Goal: Find specific page/section: Locate item on page

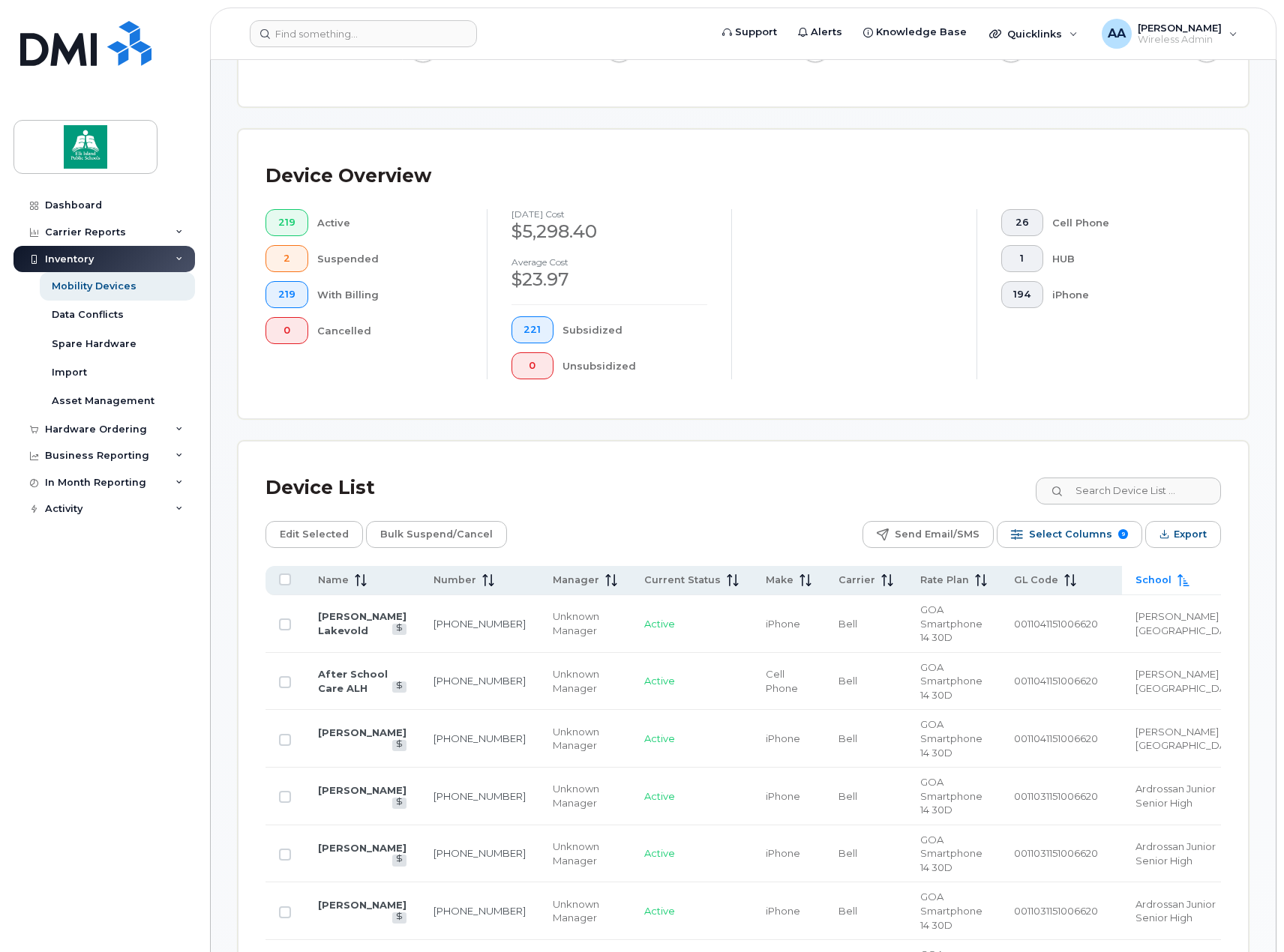
scroll to position [300, 0]
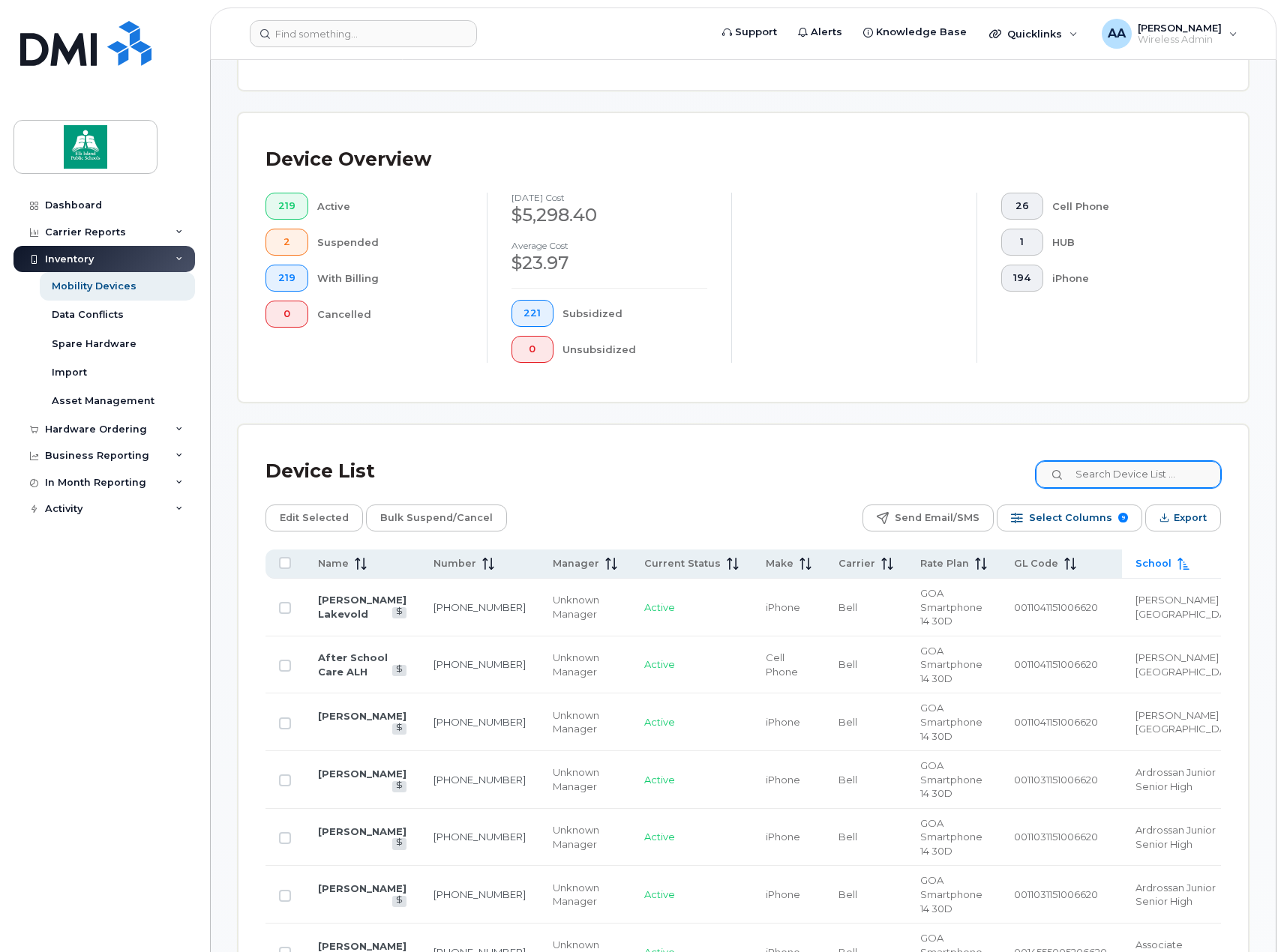
click at [1121, 473] on input at bounding box center [1128, 474] width 185 height 27
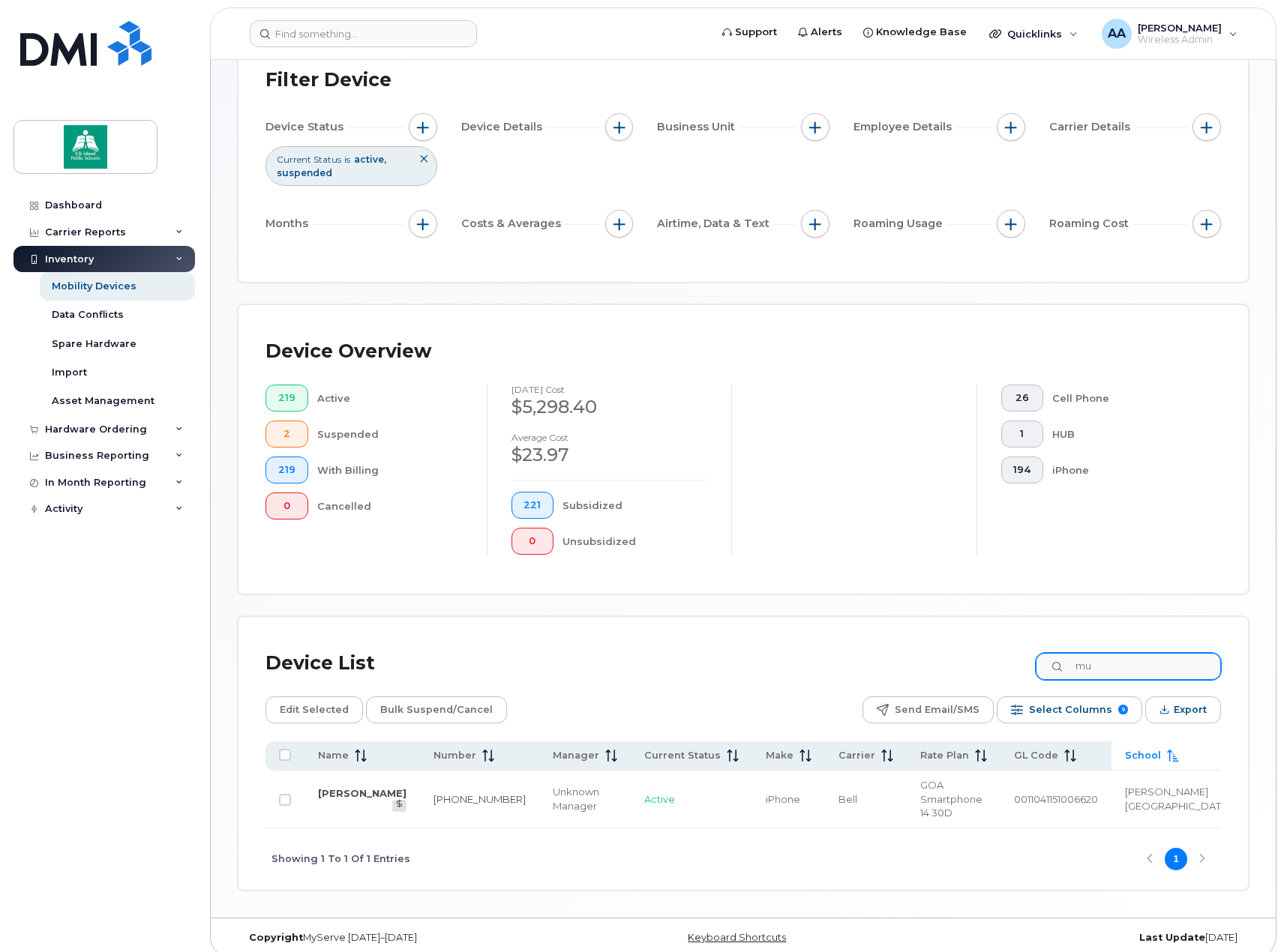
type input "m"
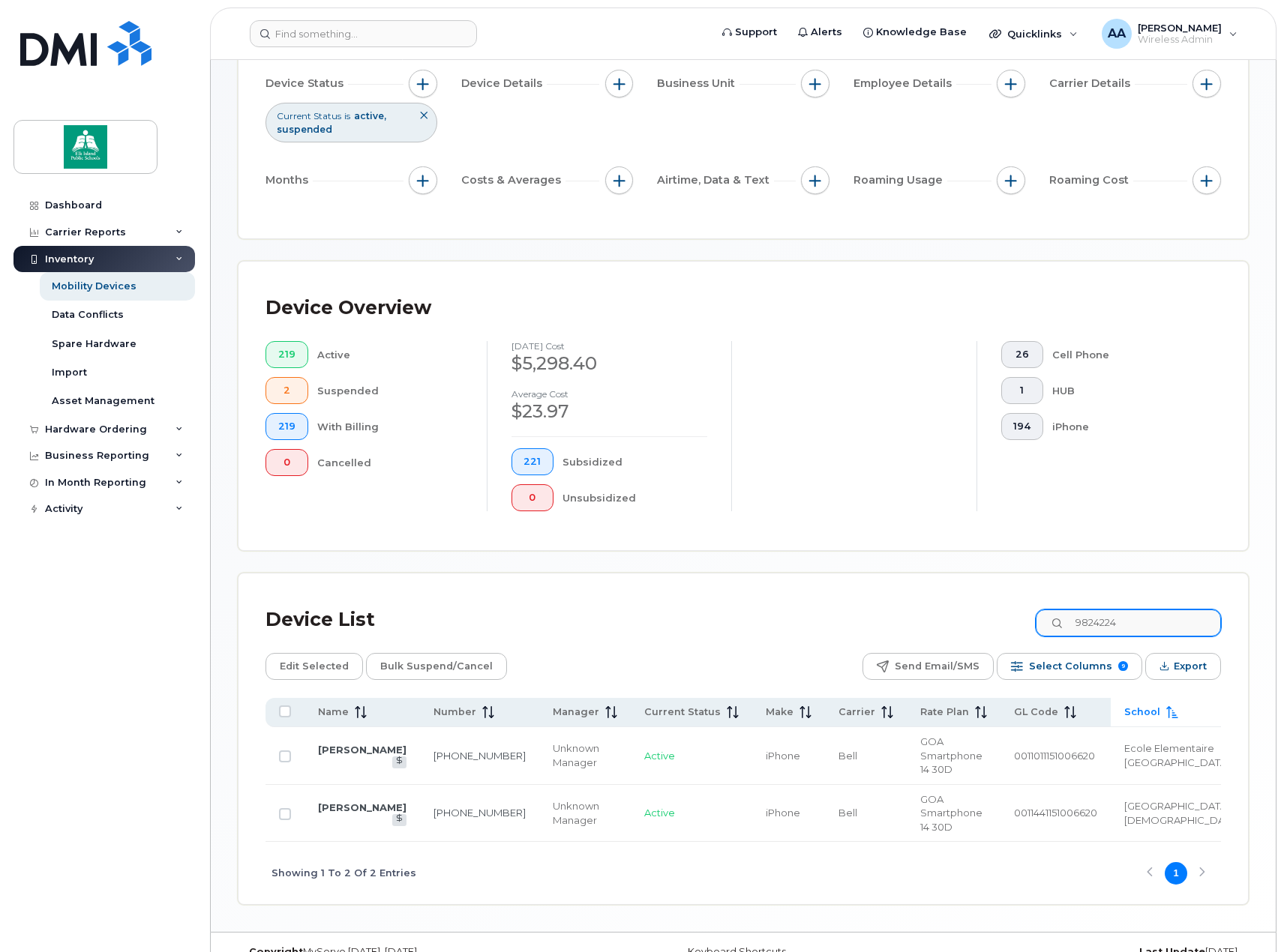
scroll to position [118, 0]
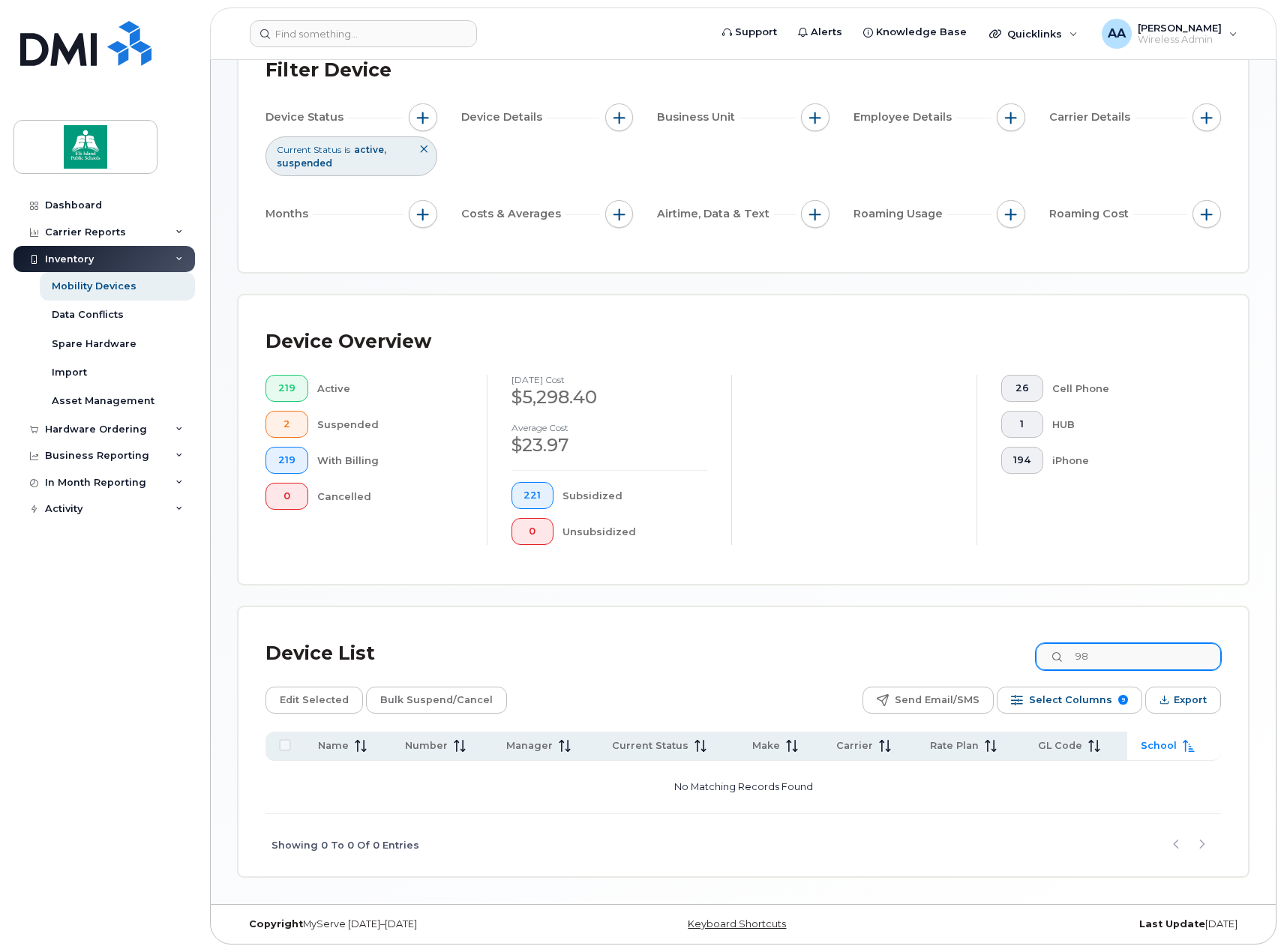
type input "9"
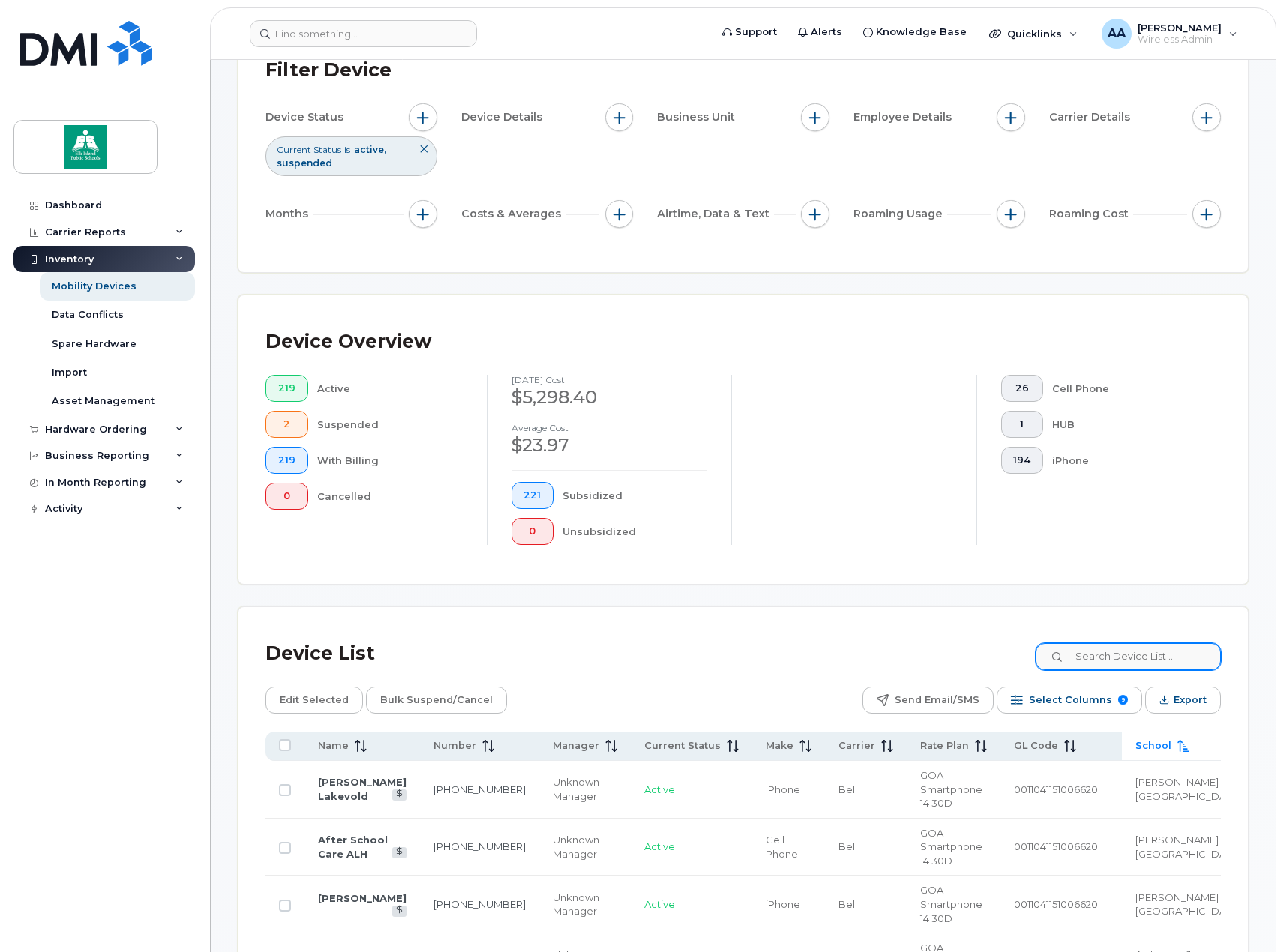
scroll to position [300, 0]
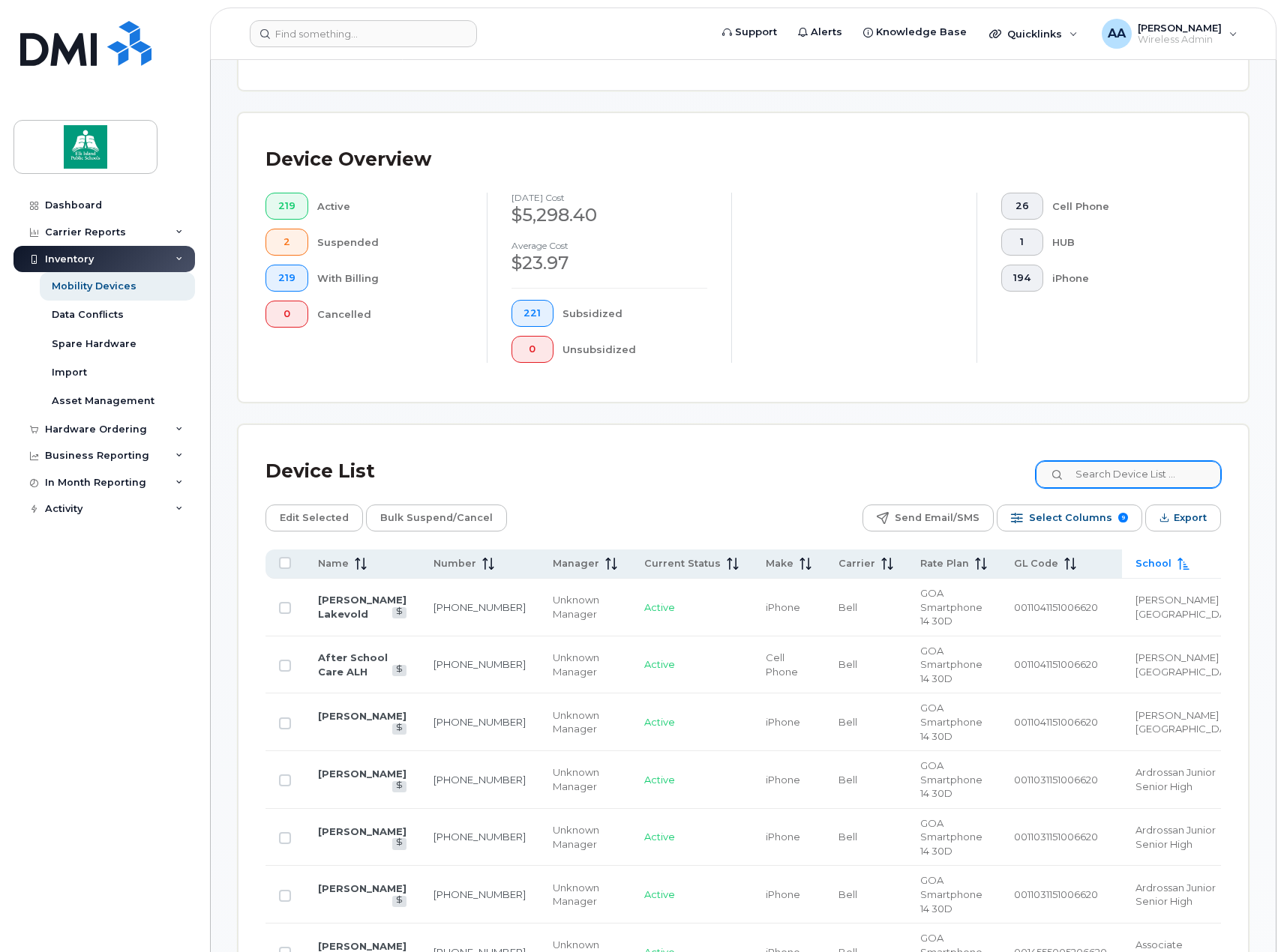
click at [1121, 473] on input at bounding box center [1128, 474] width 185 height 27
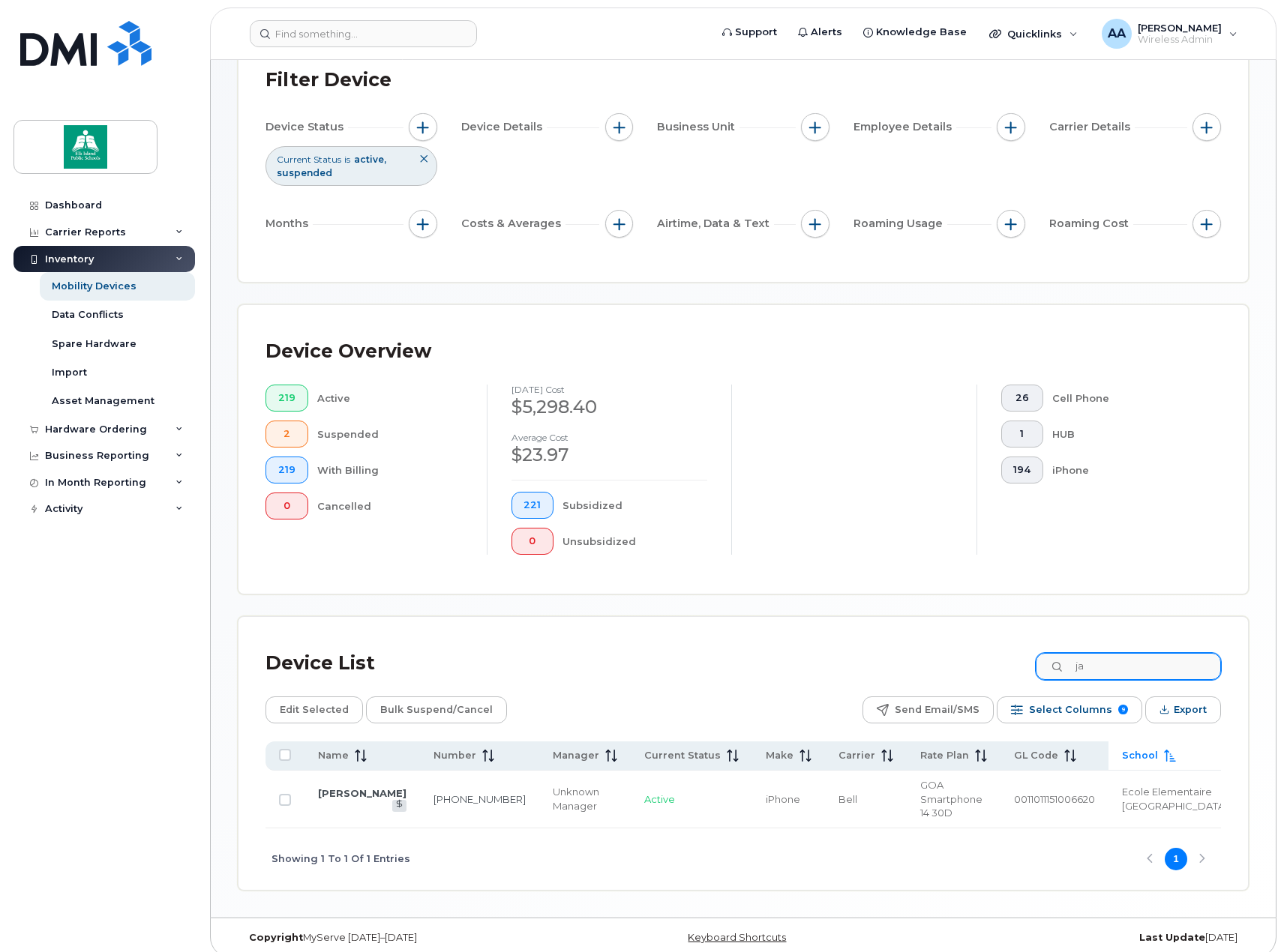
type input "j"
type input "r"
type input "k"
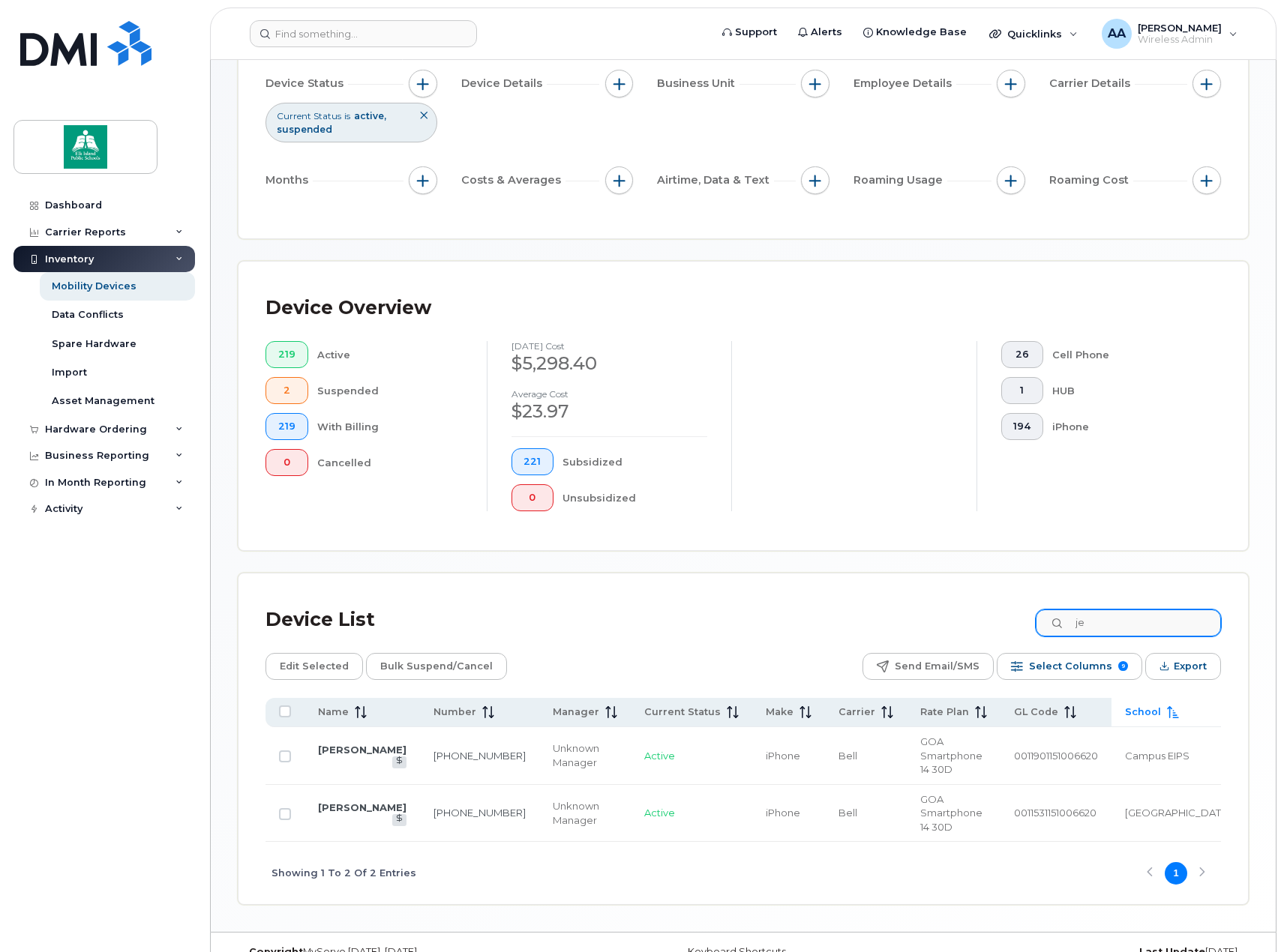
type input "j"
type input "v"
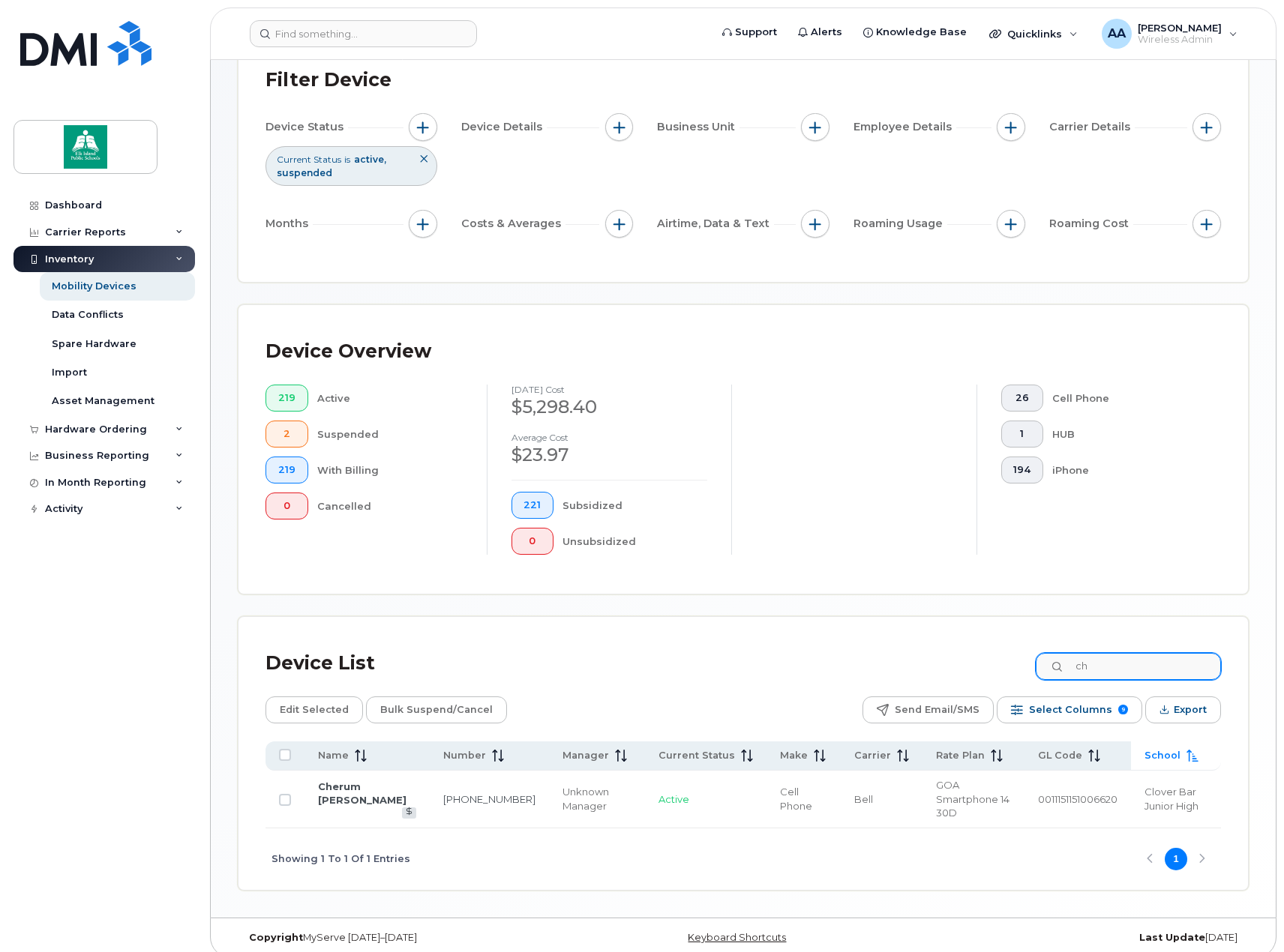
type input "c"
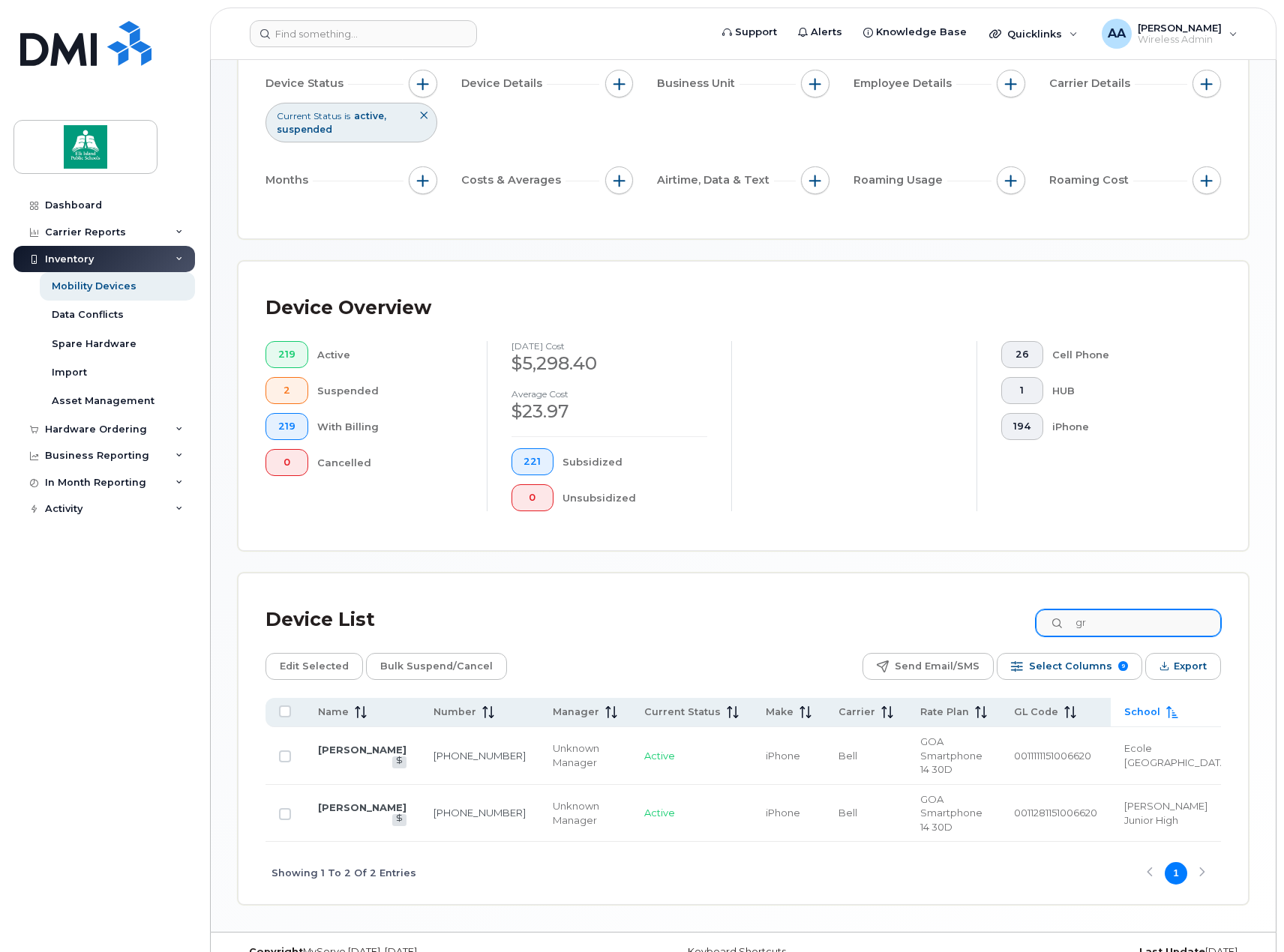
scroll to position [300, 0]
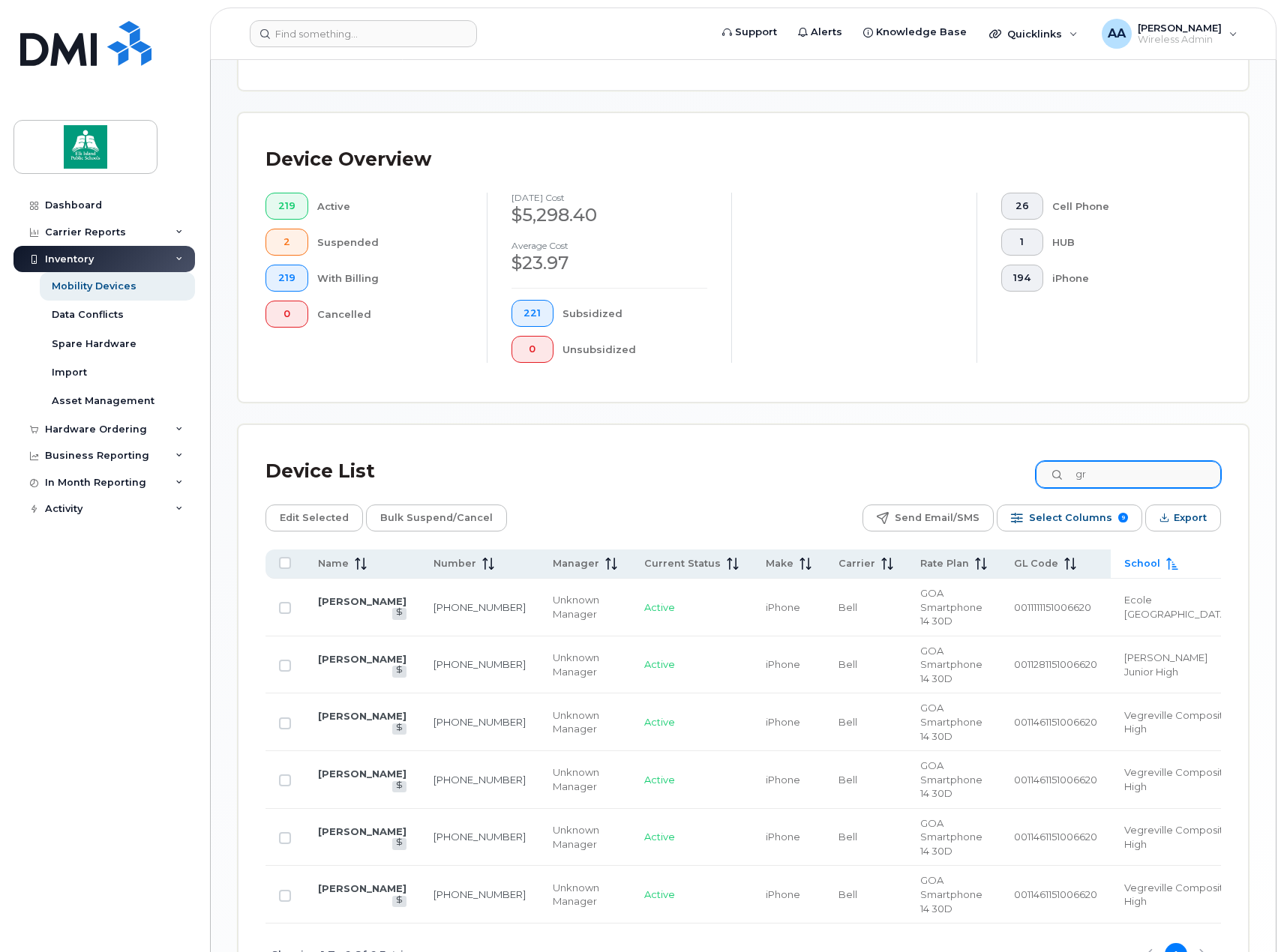
type input "g"
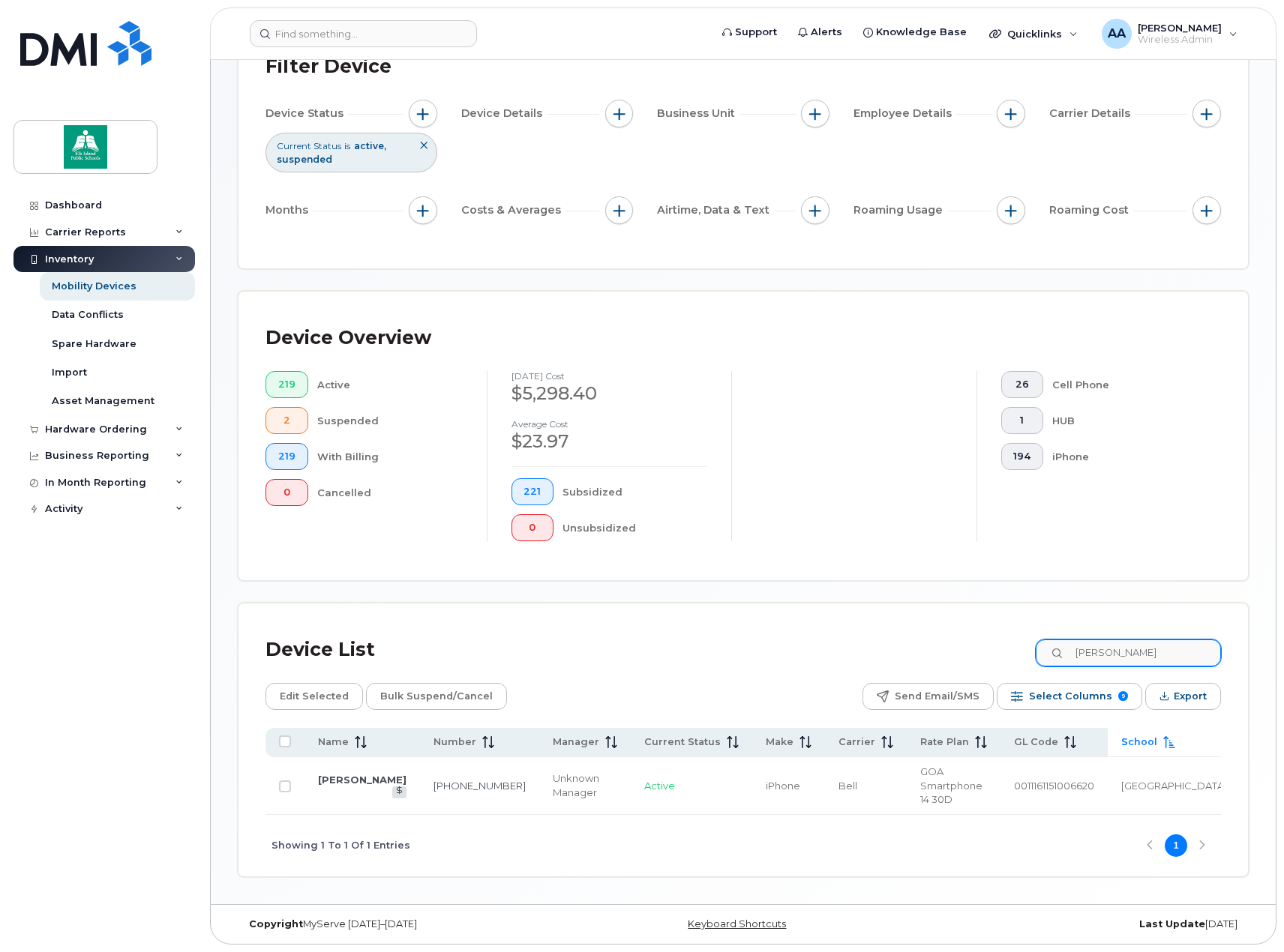
scroll to position [108, 0]
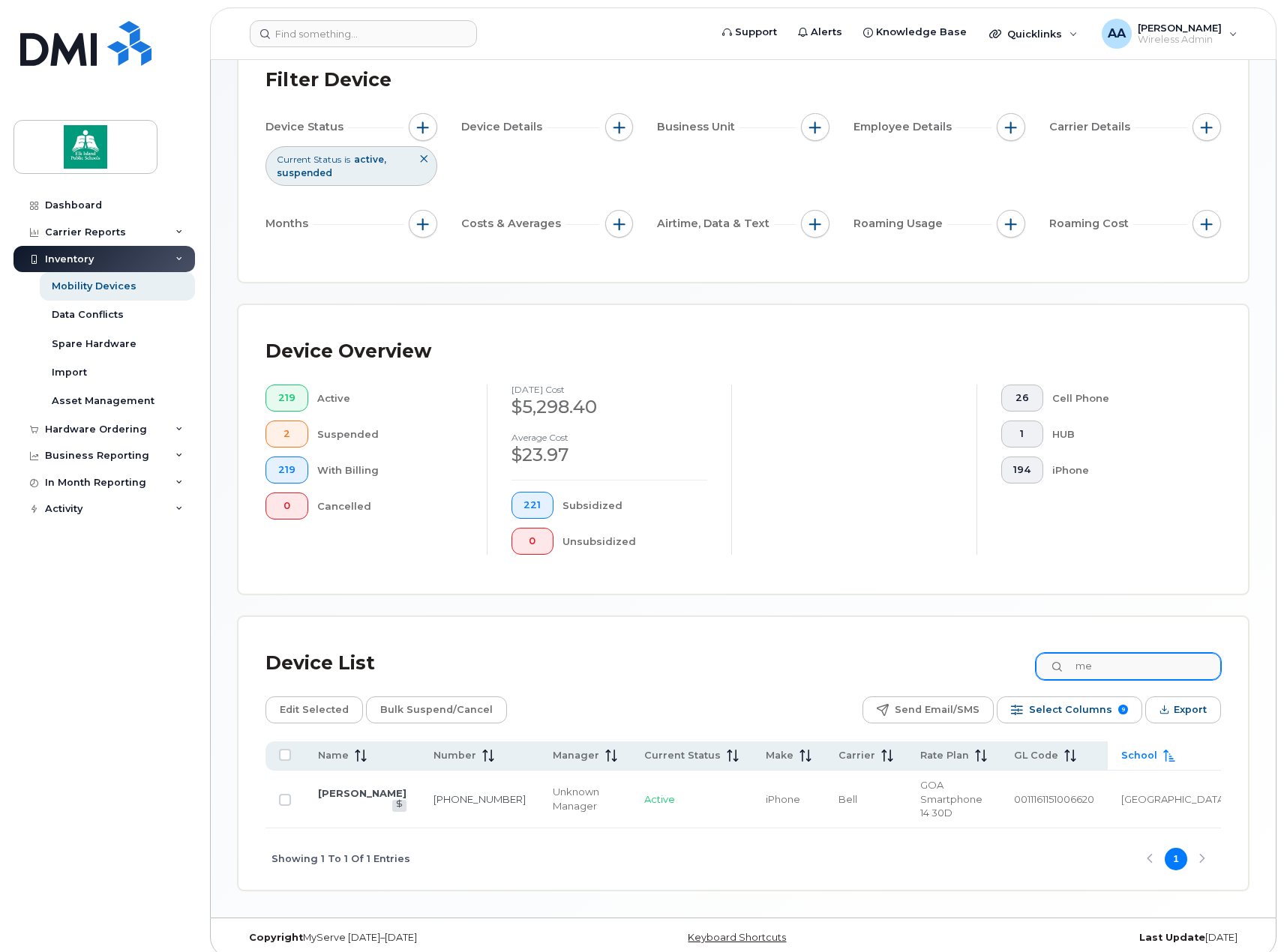
type input "m"
type input "t"
type input "e"
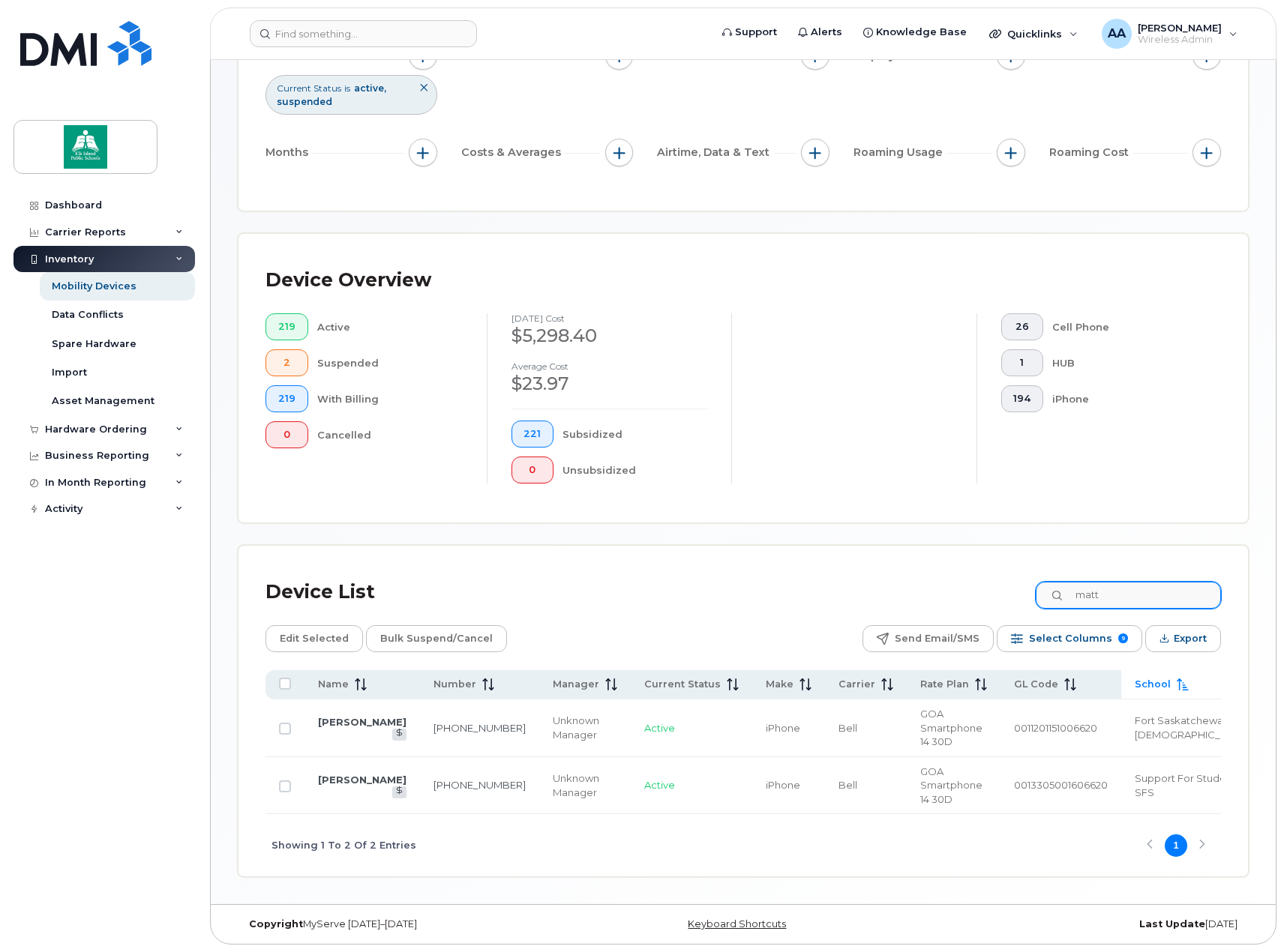
scroll to position [152, 0]
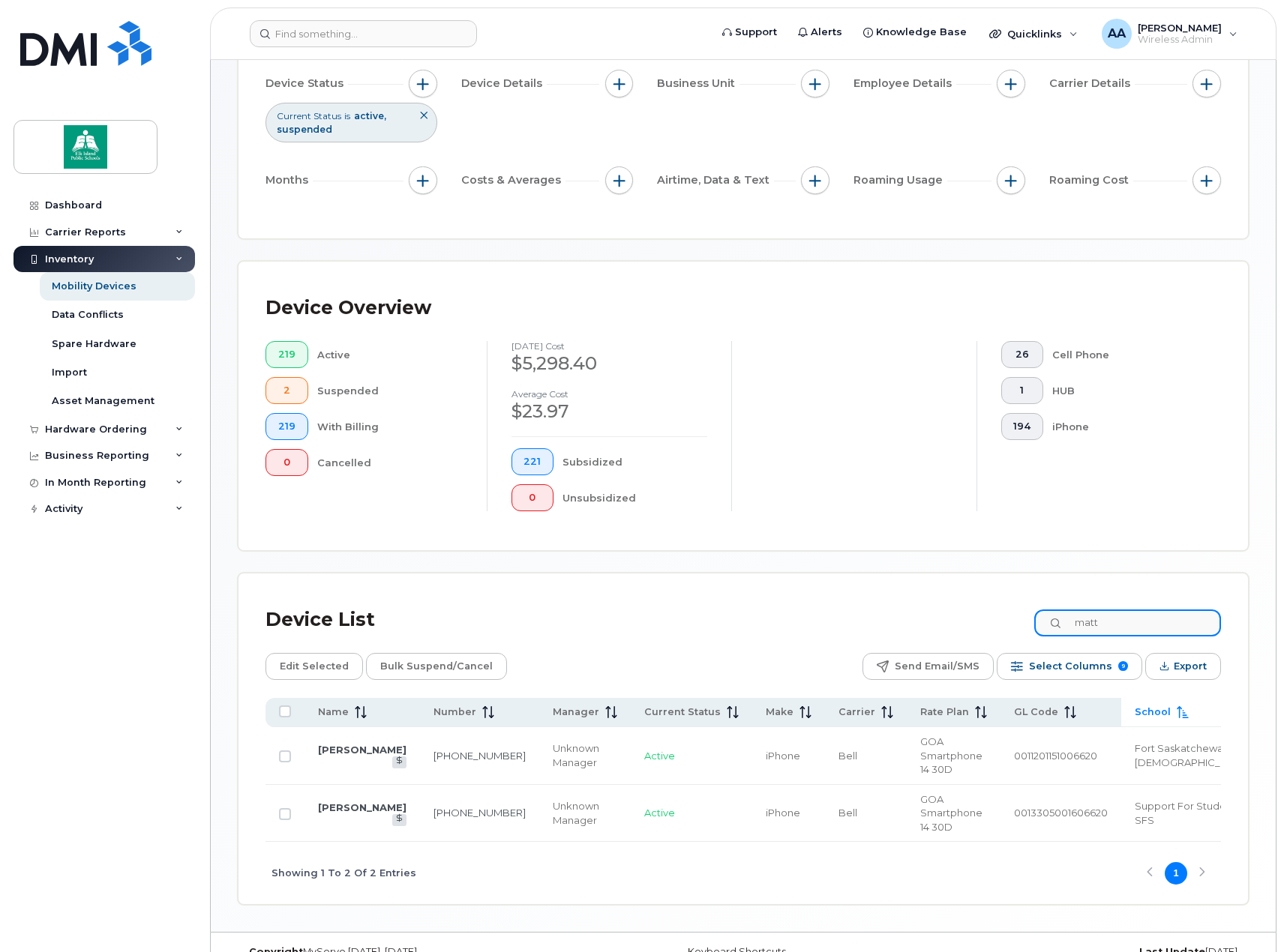
drag, startPoint x: 1127, startPoint y: 625, endPoint x: 1067, endPoint y: 620, distance: 60.2
click at [1067, 620] on div "matt" at bounding box center [1127, 623] width 187 height 27
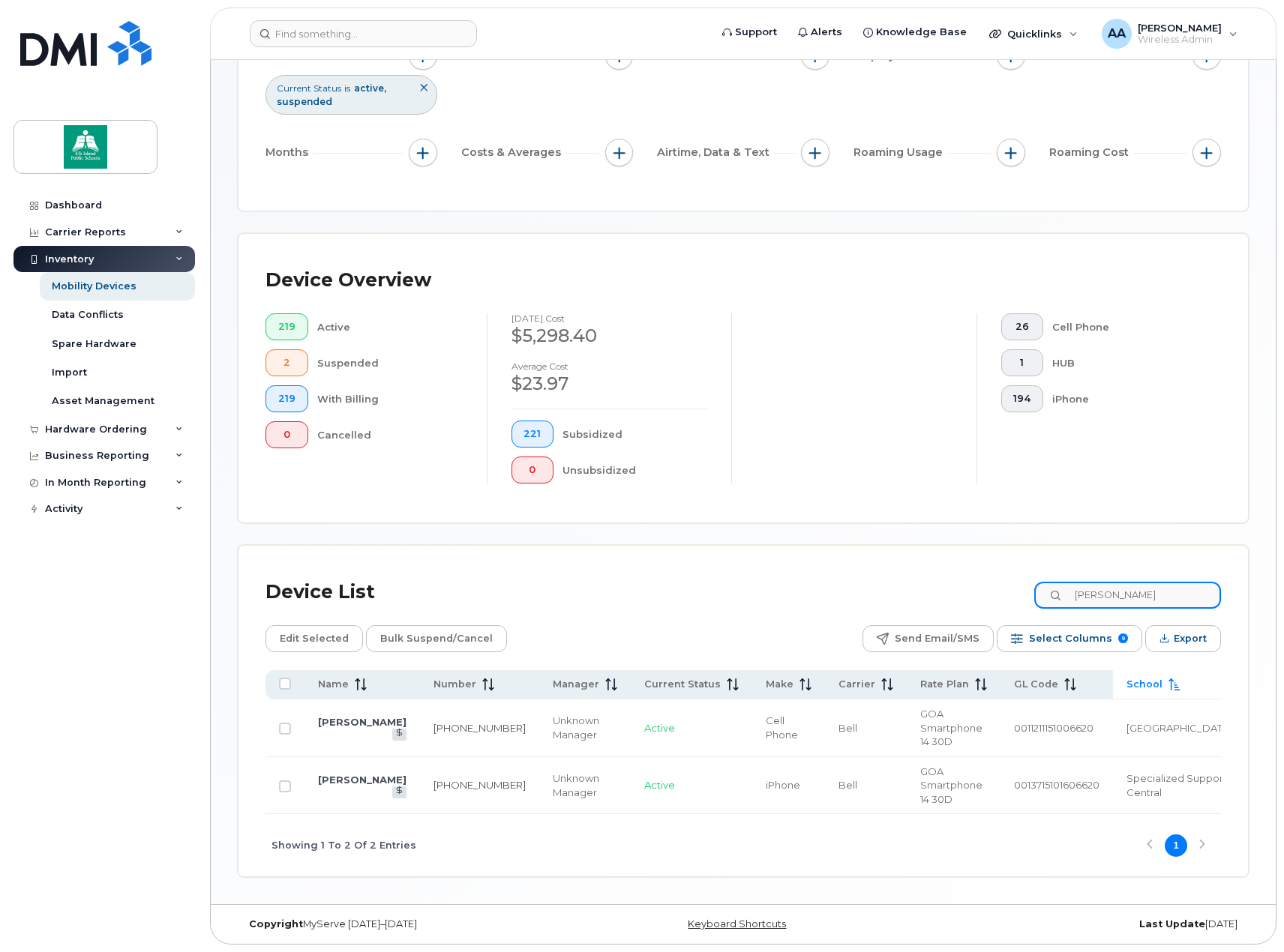
click at [1175, 596] on input "[PERSON_NAME]" at bounding box center [1127, 595] width 187 height 27
type input "t"
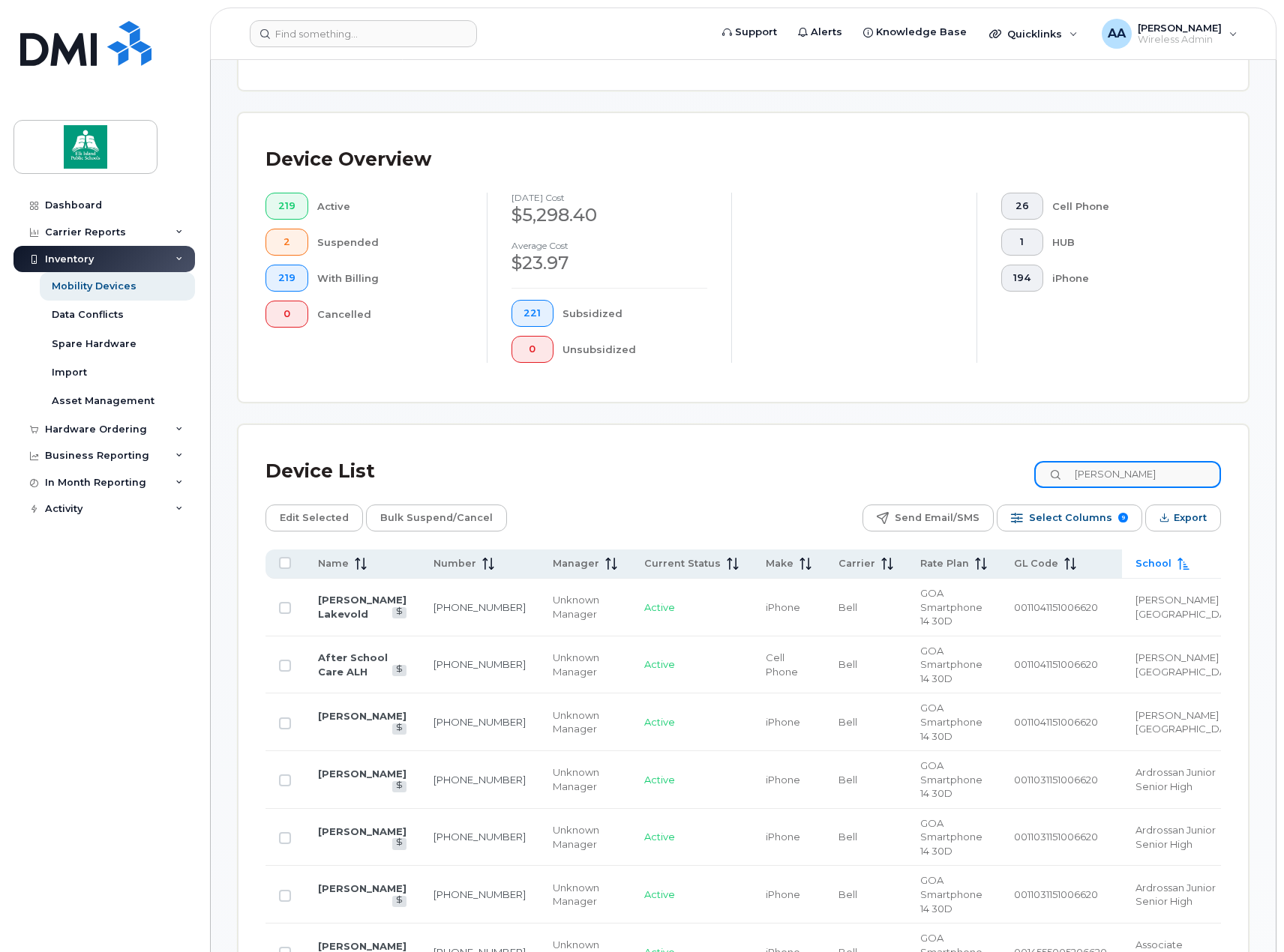
scroll to position [210, 0]
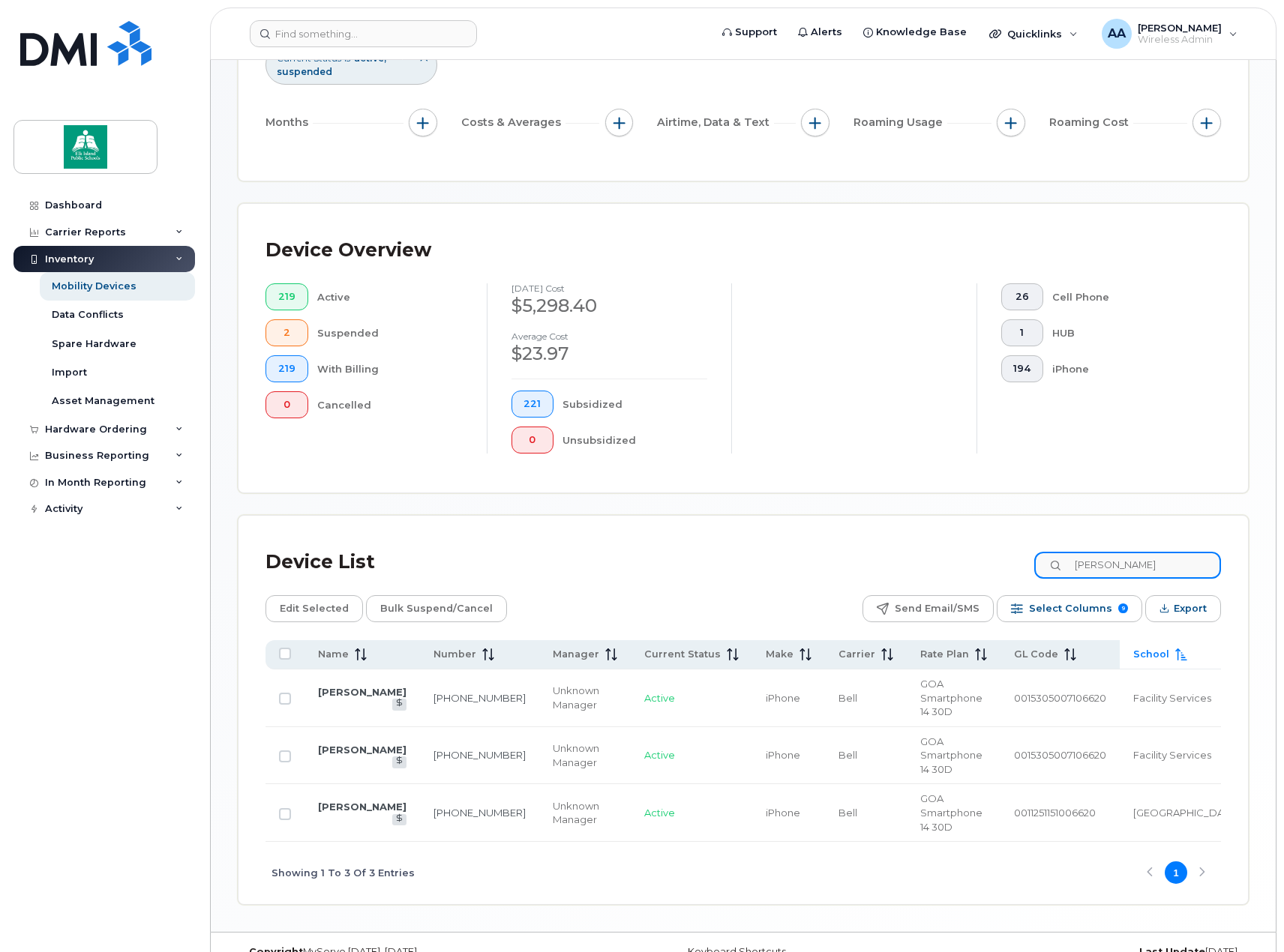
drag, startPoint x: 1131, startPoint y: 555, endPoint x: 1050, endPoint y: 555, distance: 81.0
click at [1050, 555] on input "[PERSON_NAME]" at bounding box center [1127, 565] width 187 height 27
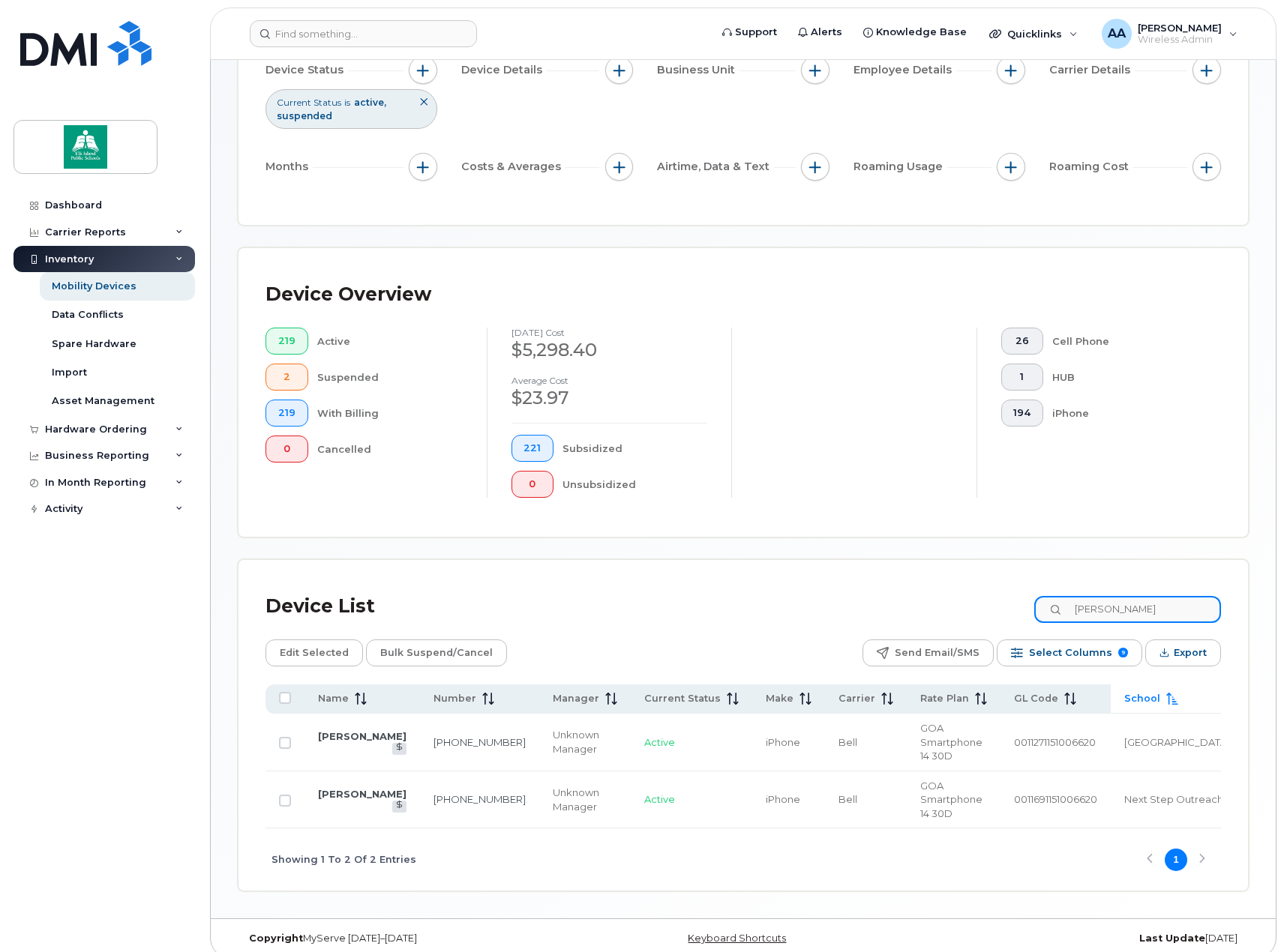
drag, startPoint x: 1163, startPoint y: 611, endPoint x: 1039, endPoint y: 604, distance: 124.2
click at [1039, 604] on div "Device List [PERSON_NAME]" at bounding box center [743, 606] width 955 height 39
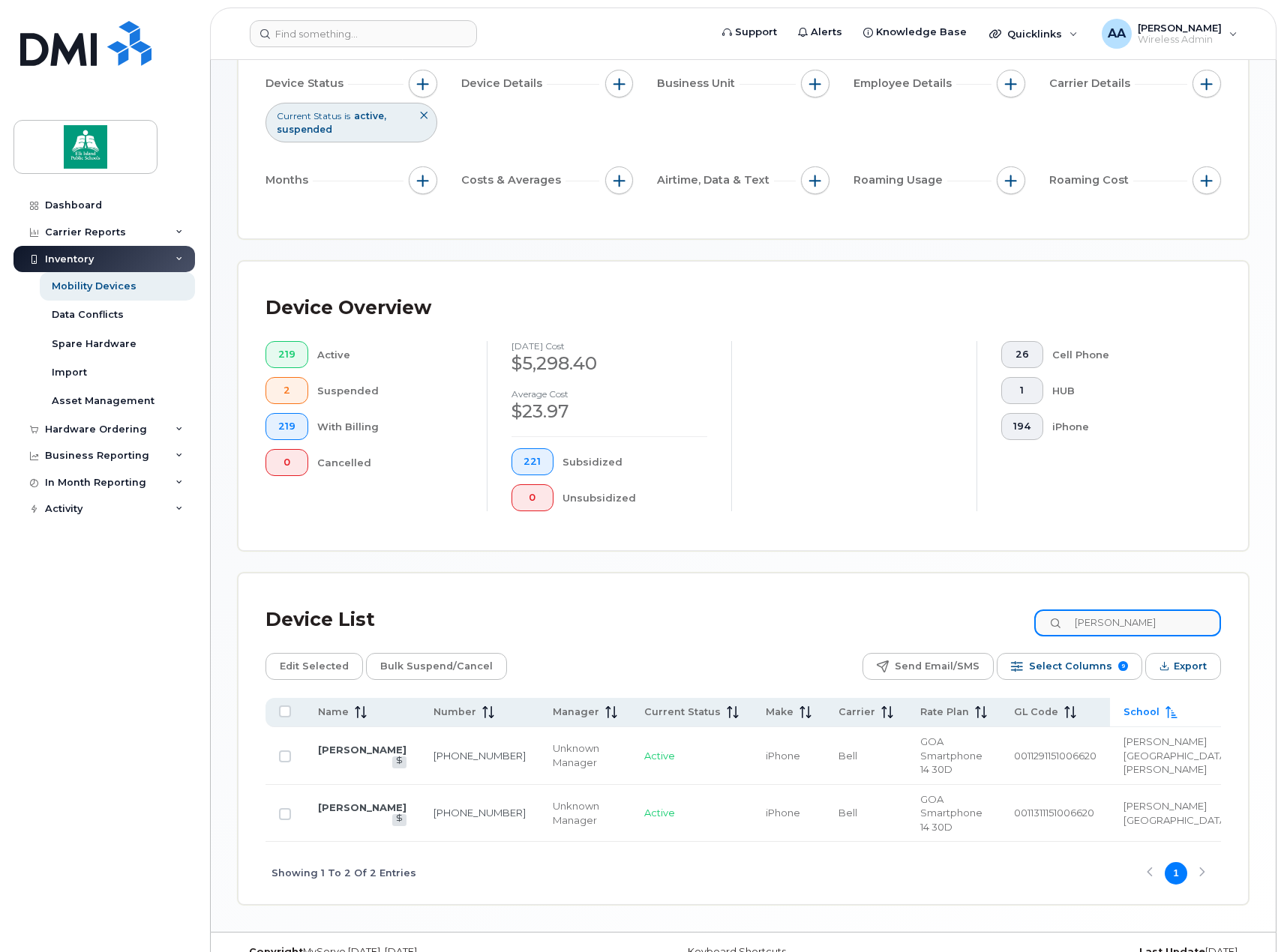
drag, startPoint x: 1126, startPoint y: 621, endPoint x: 946, endPoint y: 622, distance: 180.0
click at [946, 622] on div "Device List [PERSON_NAME]" at bounding box center [743, 620] width 955 height 39
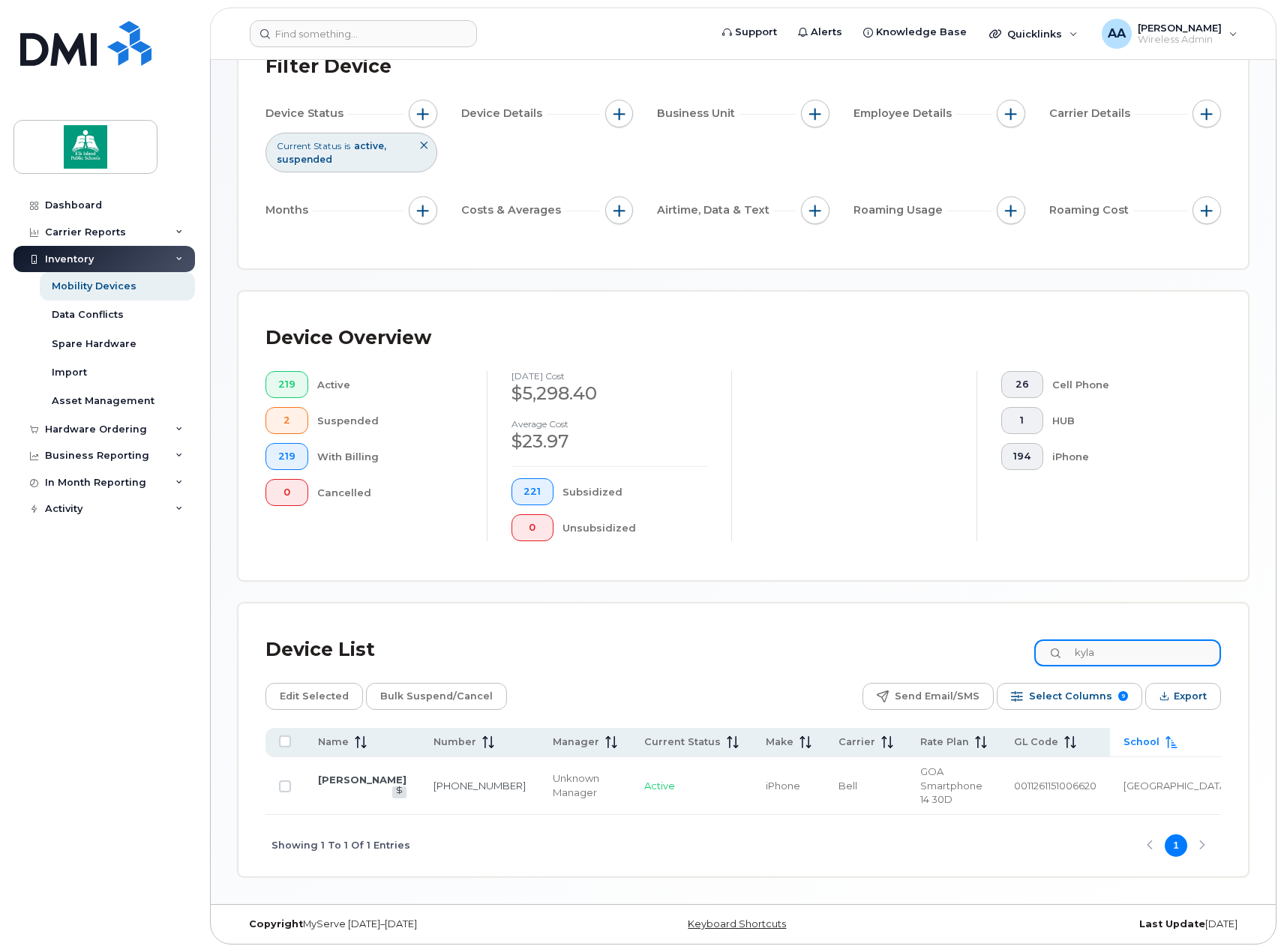
scroll to position [108, 0]
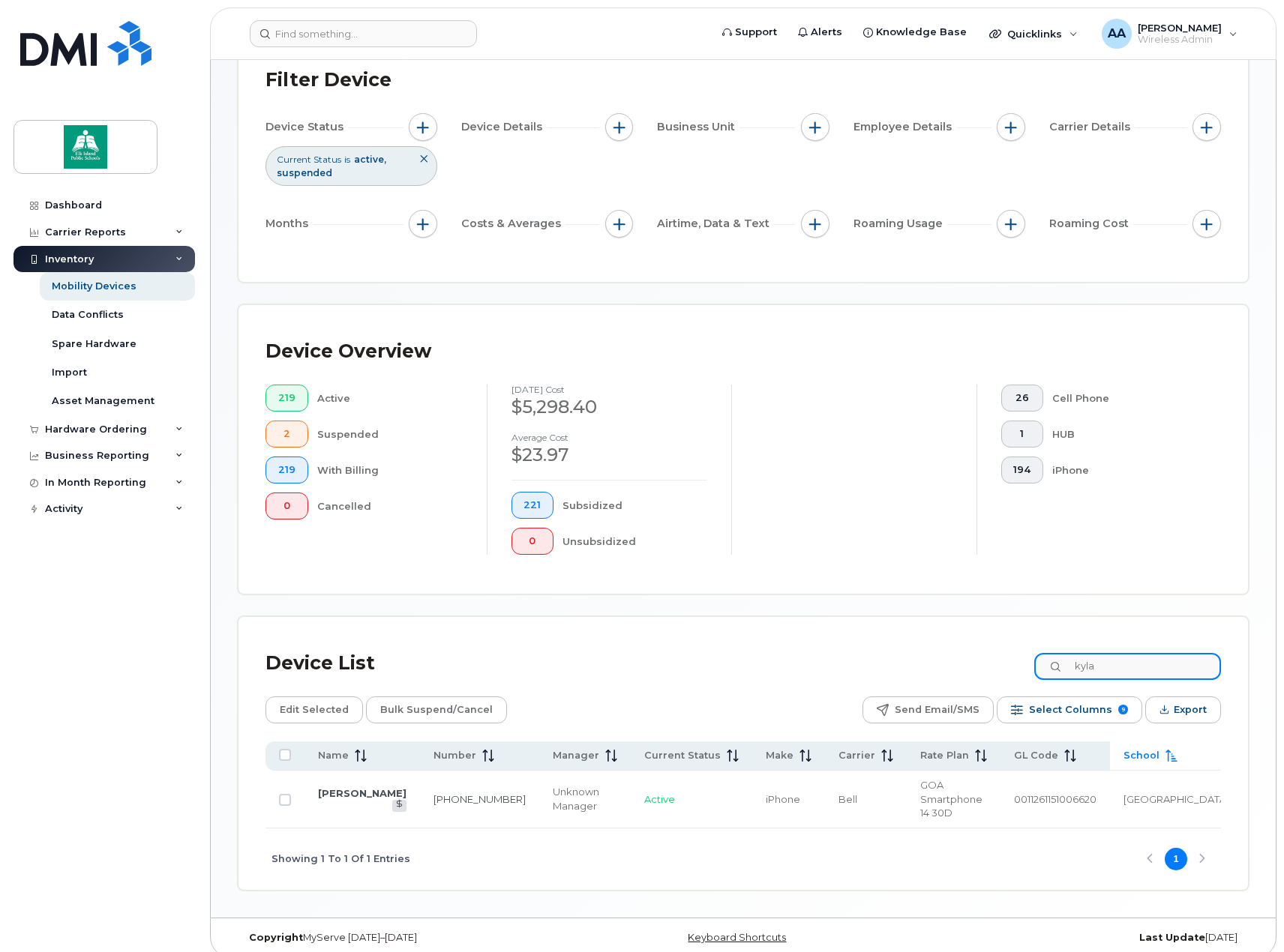
drag, startPoint x: 1141, startPoint y: 668, endPoint x: 1046, endPoint y: 670, distance: 95.0
click at [1046, 670] on div "Device List kyla" at bounding box center [743, 663] width 955 height 39
drag, startPoint x: 1141, startPoint y: 659, endPoint x: 1022, endPoint y: 659, distance: 119.0
click at [1022, 659] on div "Device List [PERSON_NAME]" at bounding box center [743, 663] width 955 height 39
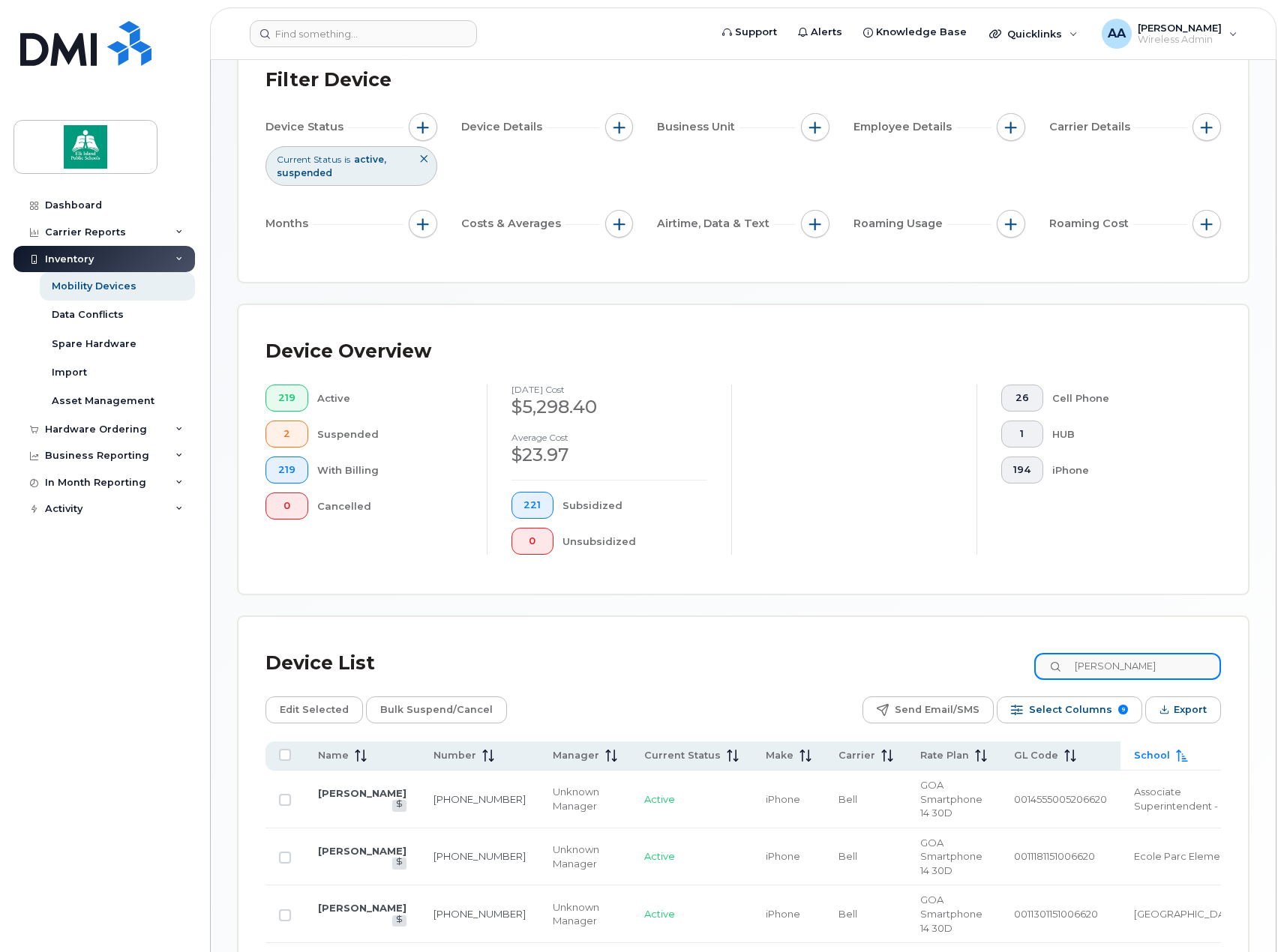
scroll to position [294, 0]
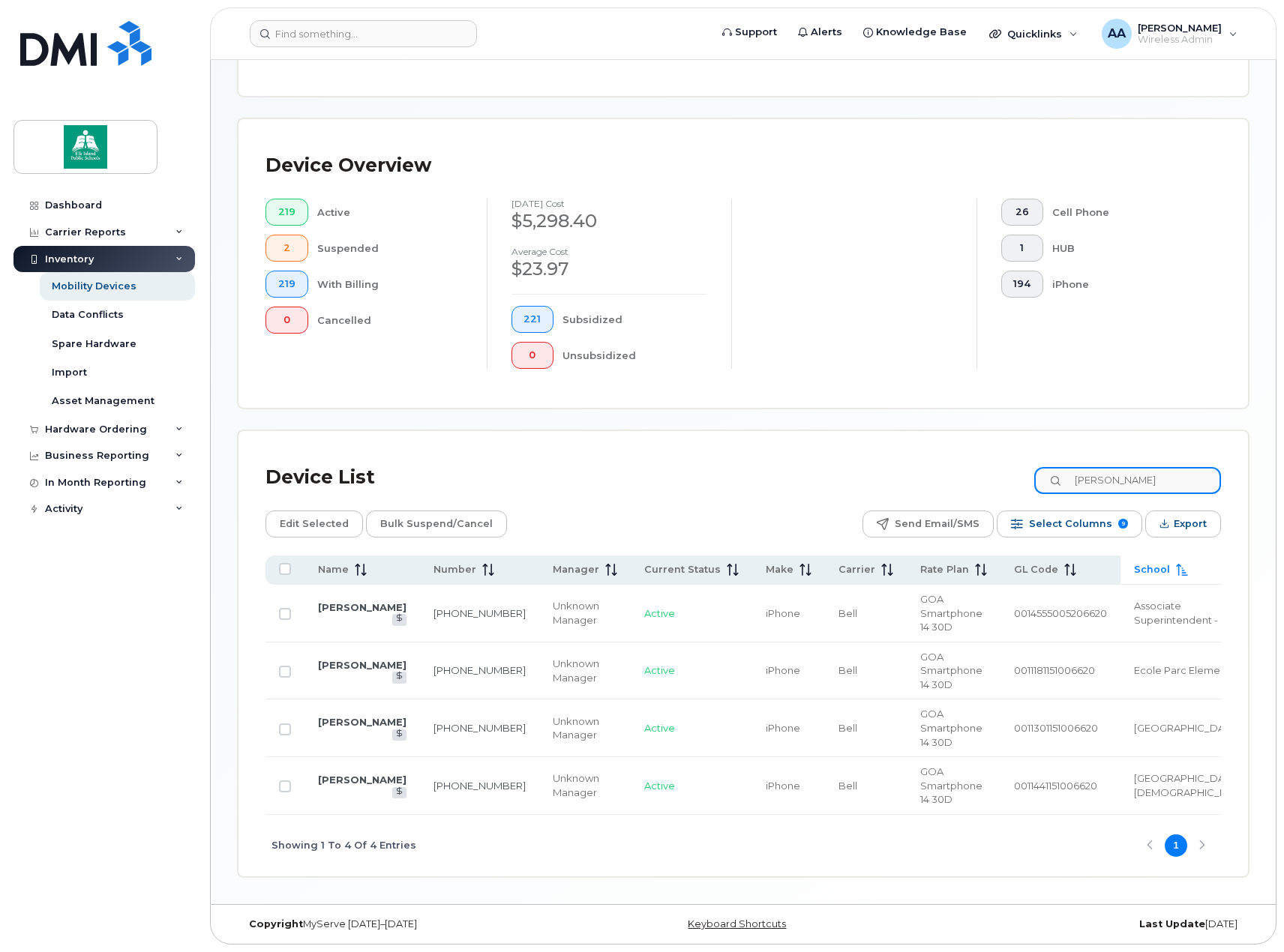
drag, startPoint x: 1141, startPoint y: 483, endPoint x: 1059, endPoint y: 484, distance: 82.0
click at [1059, 484] on input "[PERSON_NAME]" at bounding box center [1127, 480] width 187 height 27
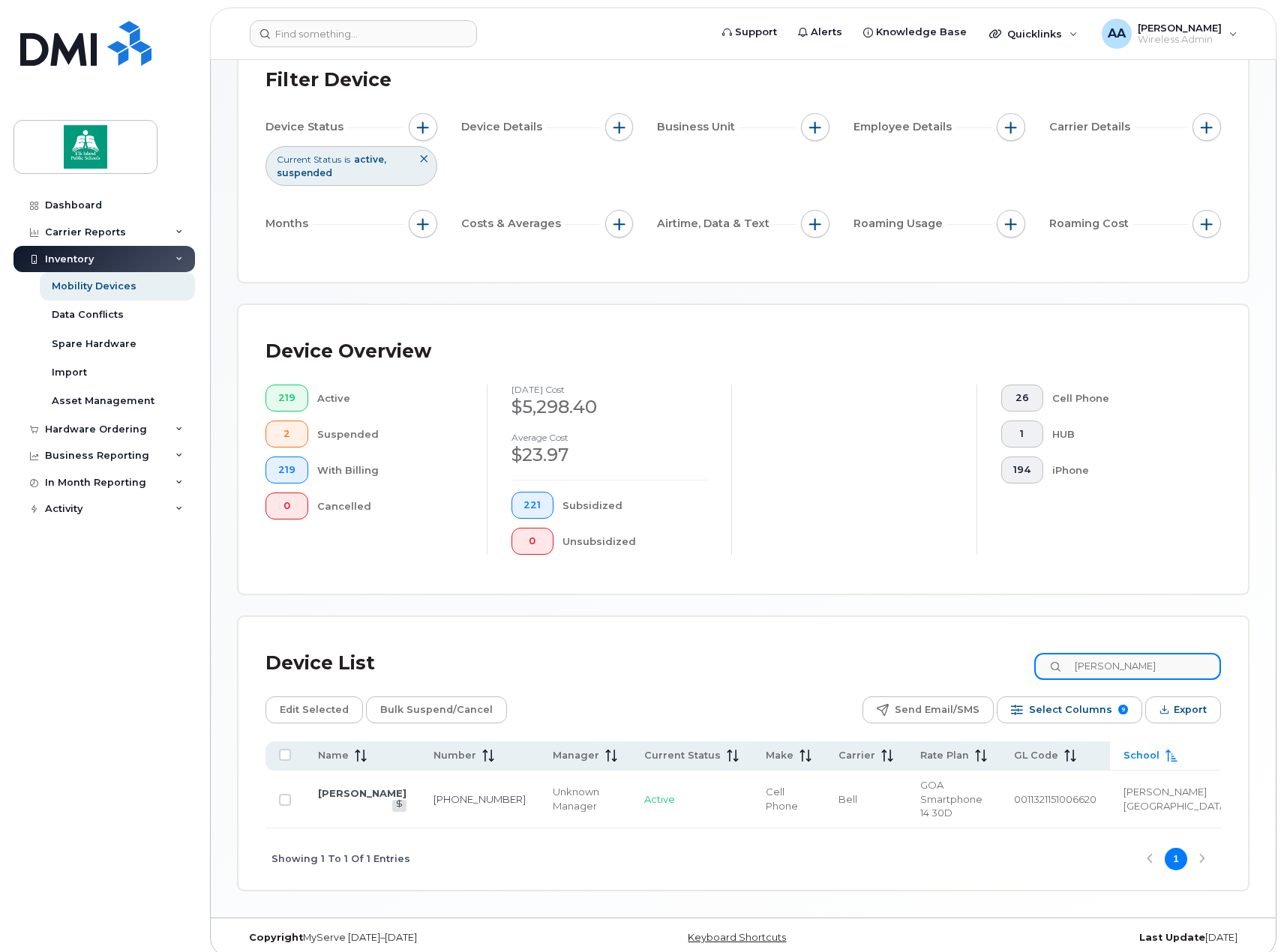
drag, startPoint x: 1137, startPoint y: 660, endPoint x: 1027, endPoint y: 656, distance: 110.1
click at [1027, 656] on div "Device List [PERSON_NAME]" at bounding box center [743, 663] width 955 height 39
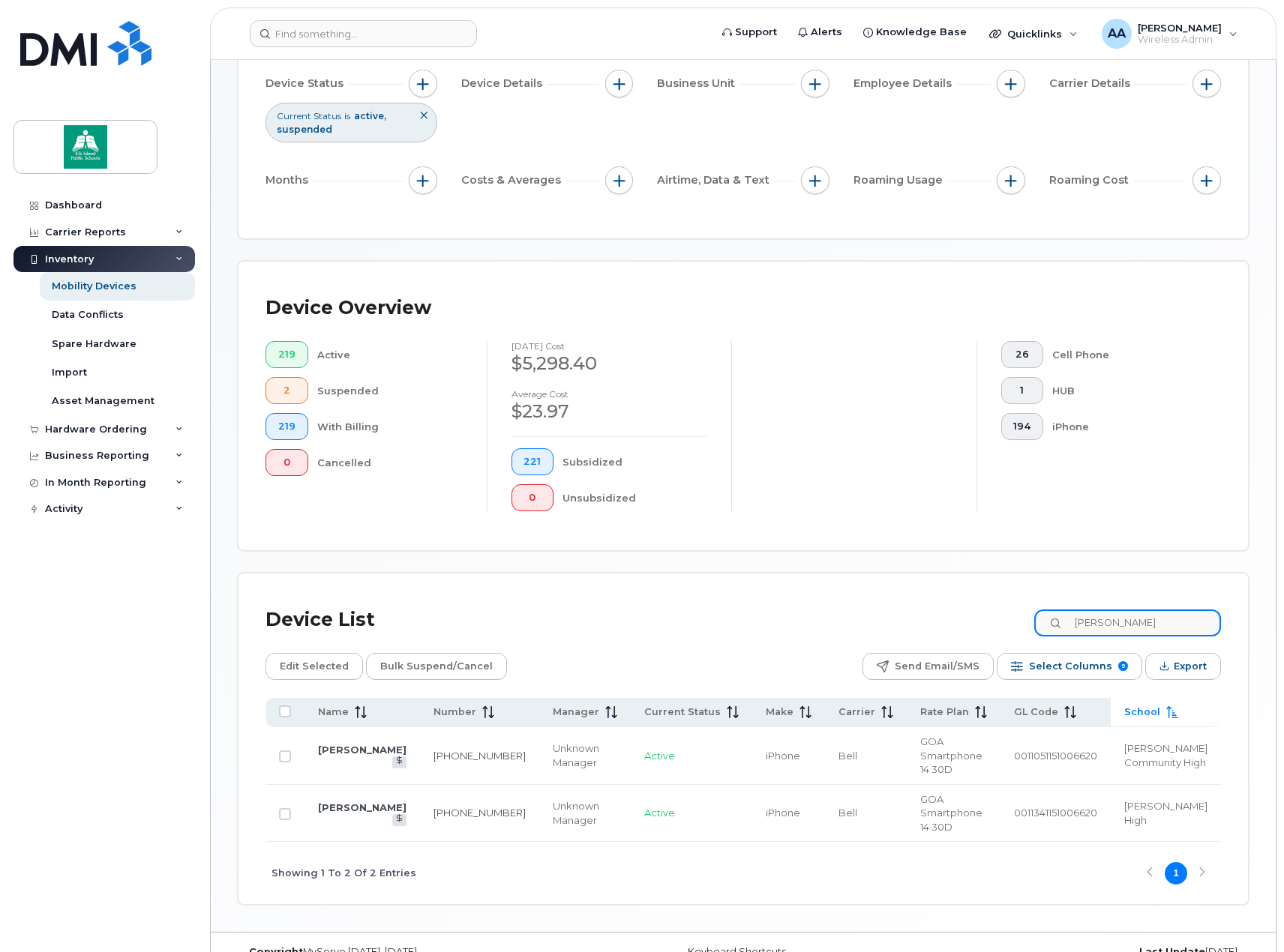
drag, startPoint x: 1145, startPoint y: 621, endPoint x: 927, endPoint y: 629, distance: 218.1
click at [959, 623] on div "Device List [PERSON_NAME]" at bounding box center [743, 620] width 955 height 39
drag, startPoint x: 1138, startPoint y: 618, endPoint x: 944, endPoint y: 626, distance: 194.2
click at [958, 626] on div "Device List [PERSON_NAME]" at bounding box center [743, 620] width 955 height 39
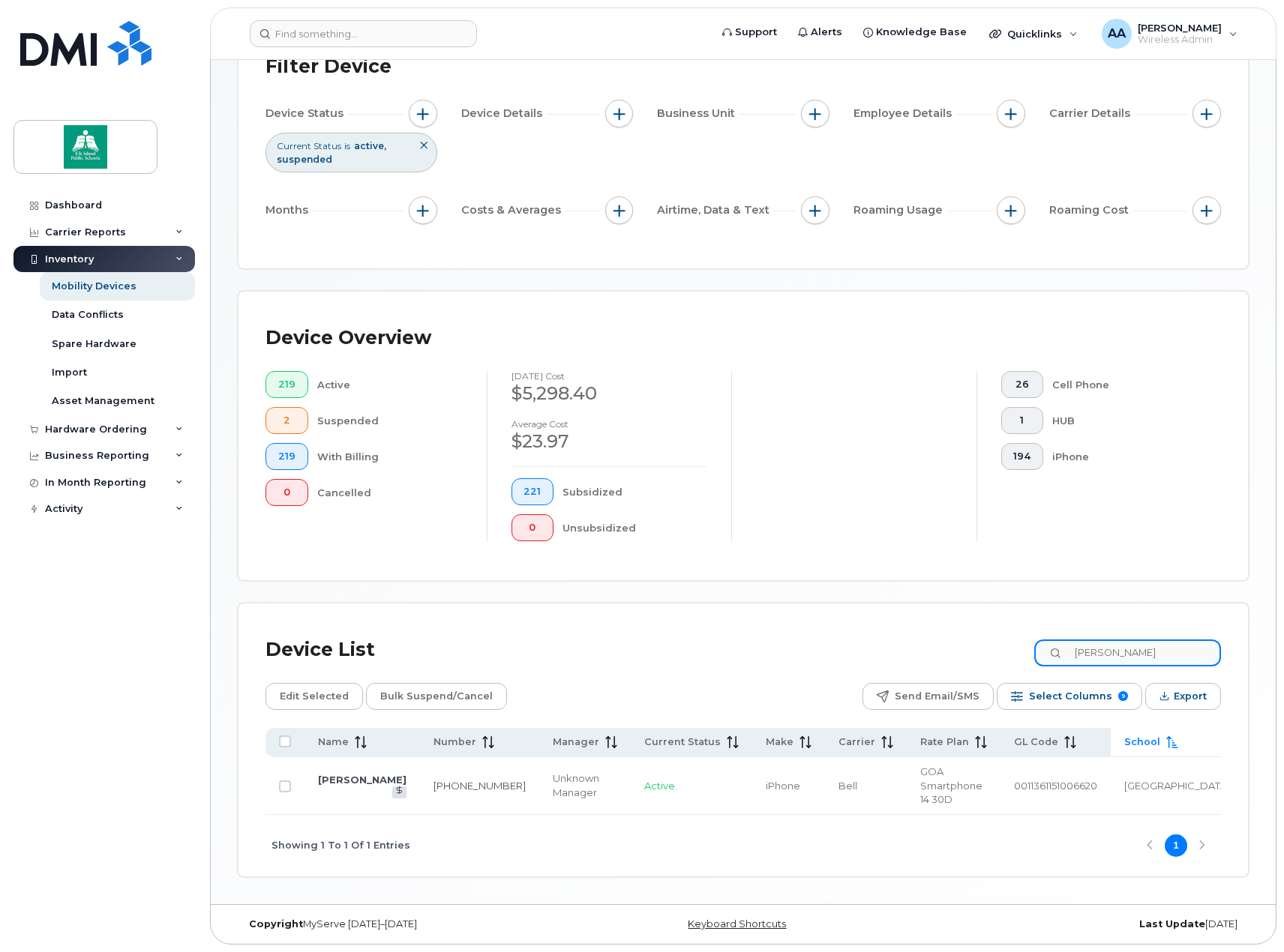
scroll to position [108, 0]
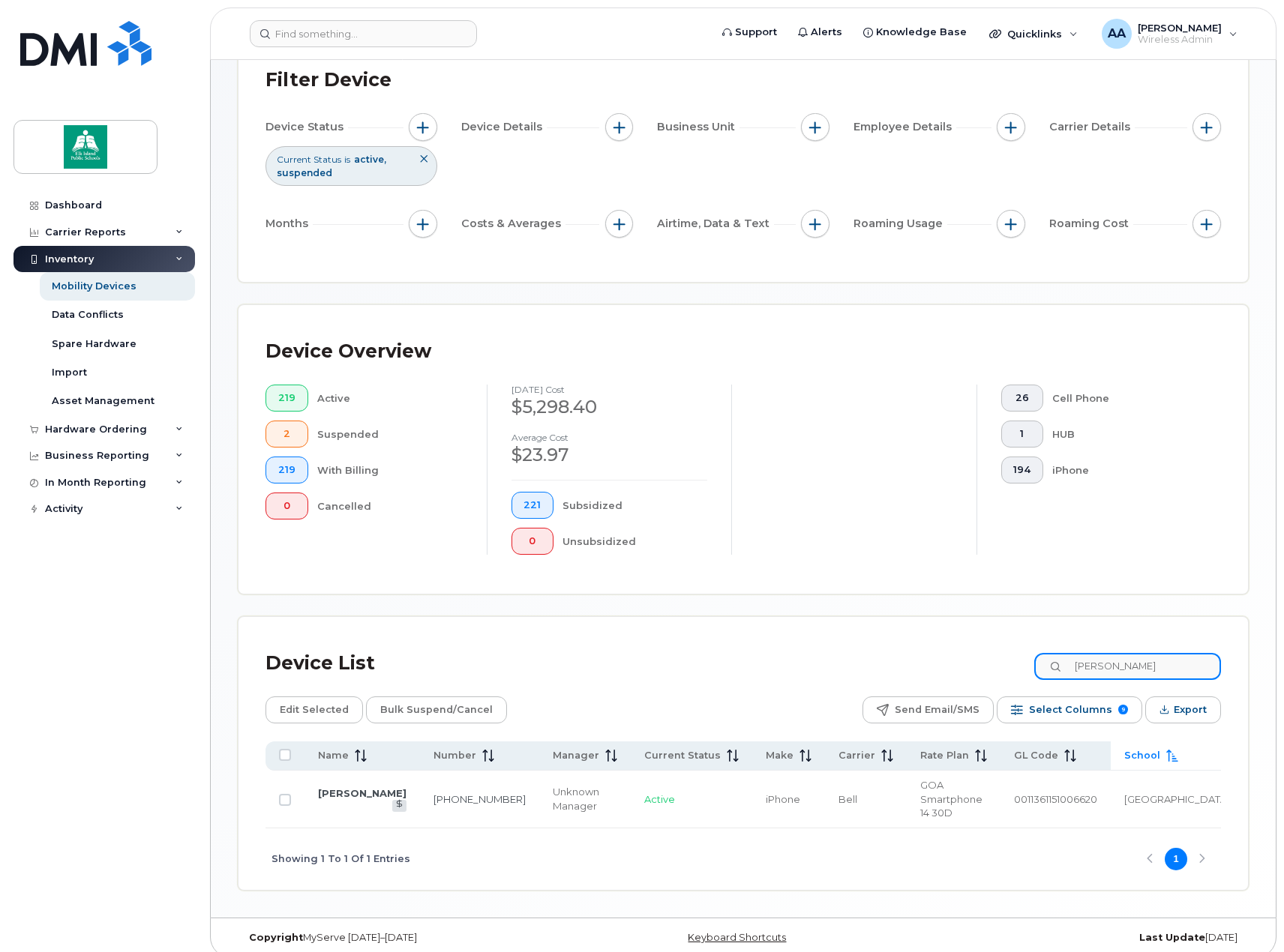
drag, startPoint x: 1131, startPoint y: 658, endPoint x: 1005, endPoint y: 663, distance: 126.1
click at [1005, 663] on div "Device List [PERSON_NAME]" at bounding box center [743, 663] width 955 height 39
drag, startPoint x: 1137, startPoint y: 660, endPoint x: 1076, endPoint y: 662, distance: 61.0
click at [1076, 662] on input "[PERSON_NAME]" at bounding box center [1127, 666] width 187 height 27
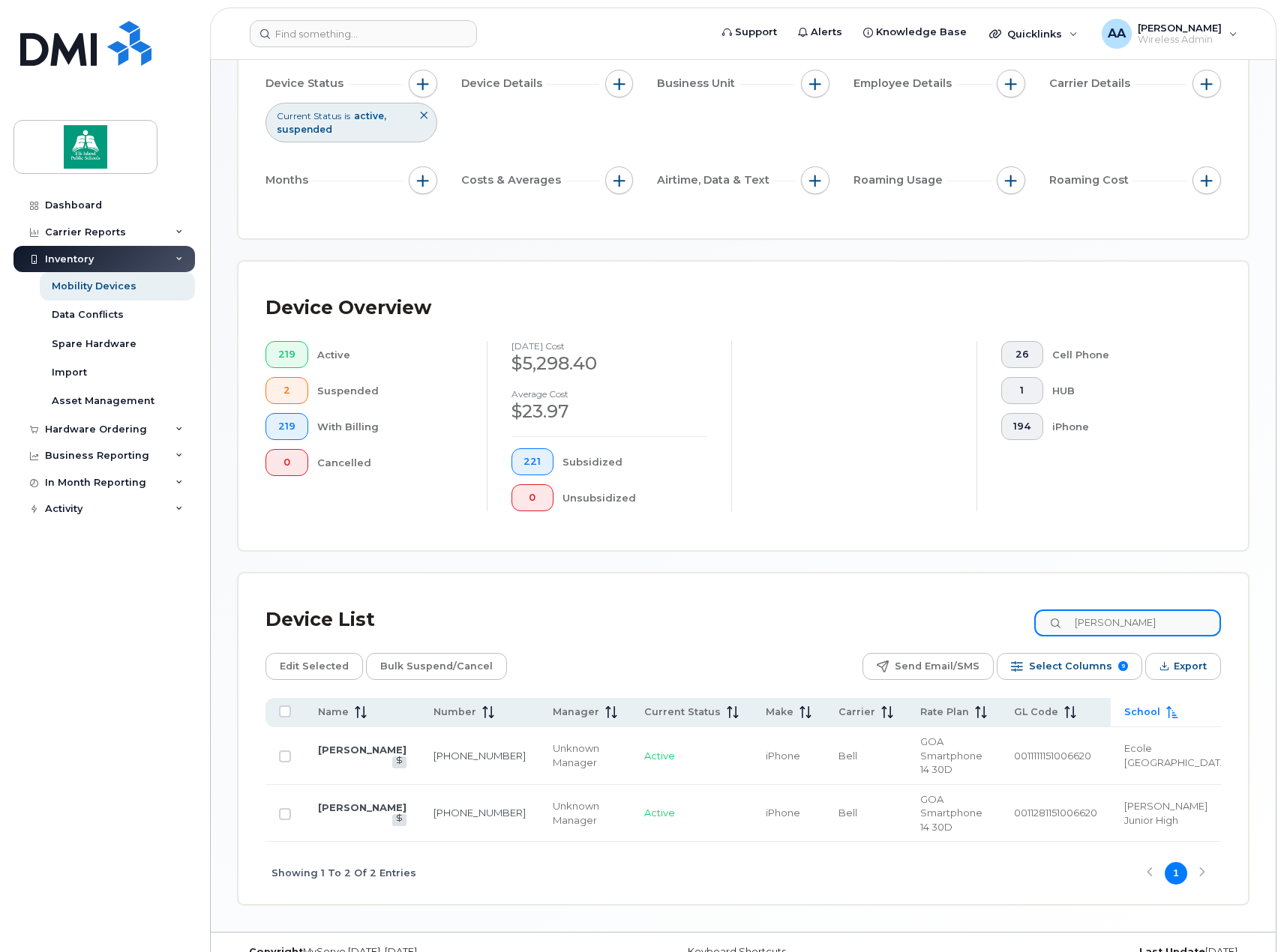
drag, startPoint x: 1136, startPoint y: 620, endPoint x: 1037, endPoint y: 617, distance: 99.0
click at [1037, 617] on div "Device List [PERSON_NAME]" at bounding box center [743, 620] width 955 height 39
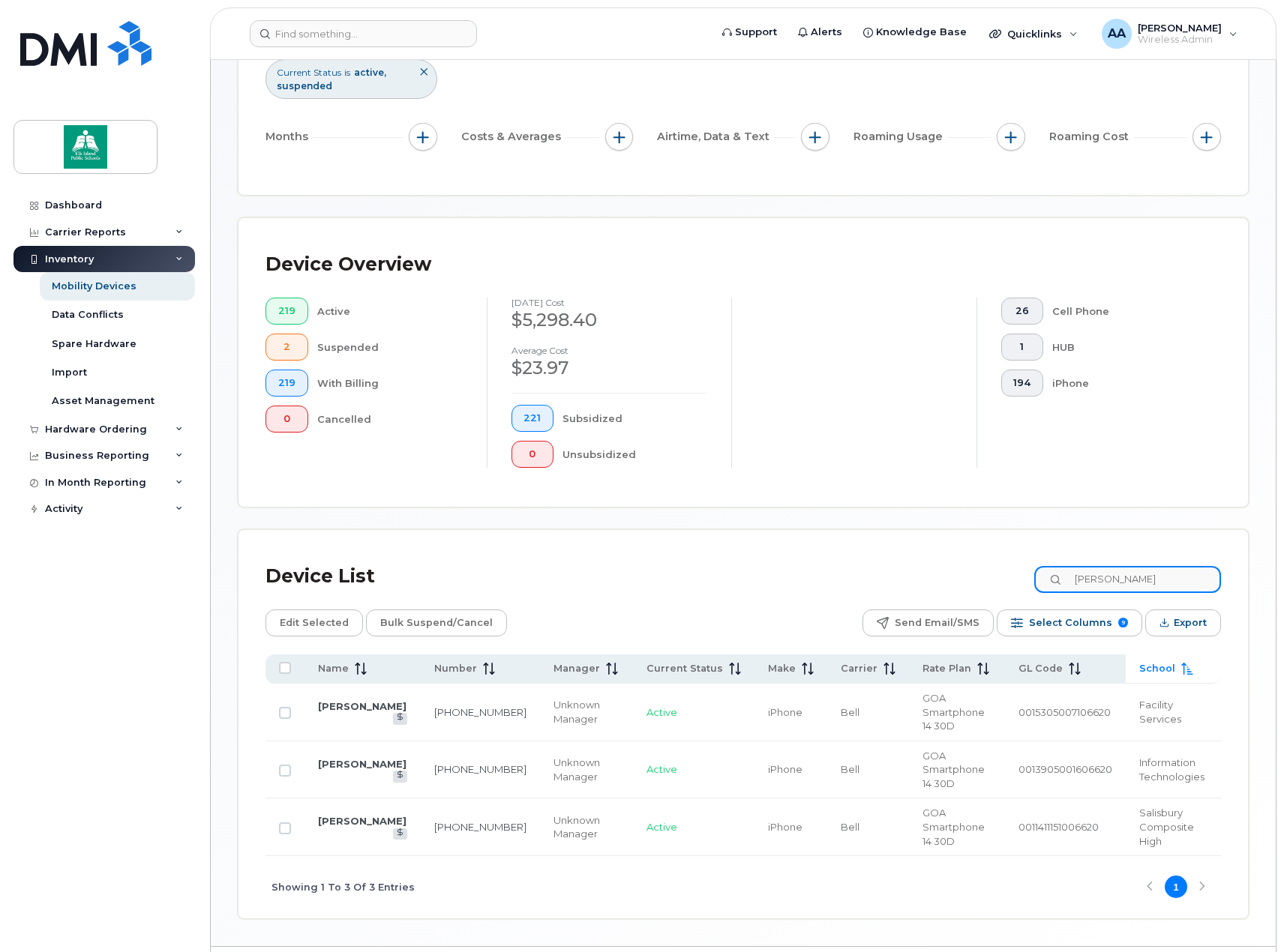
drag, startPoint x: 1122, startPoint y: 573, endPoint x: 1048, endPoint y: 578, distance: 74.2
click at [1048, 578] on div "Device List [PERSON_NAME]" at bounding box center [743, 576] width 955 height 39
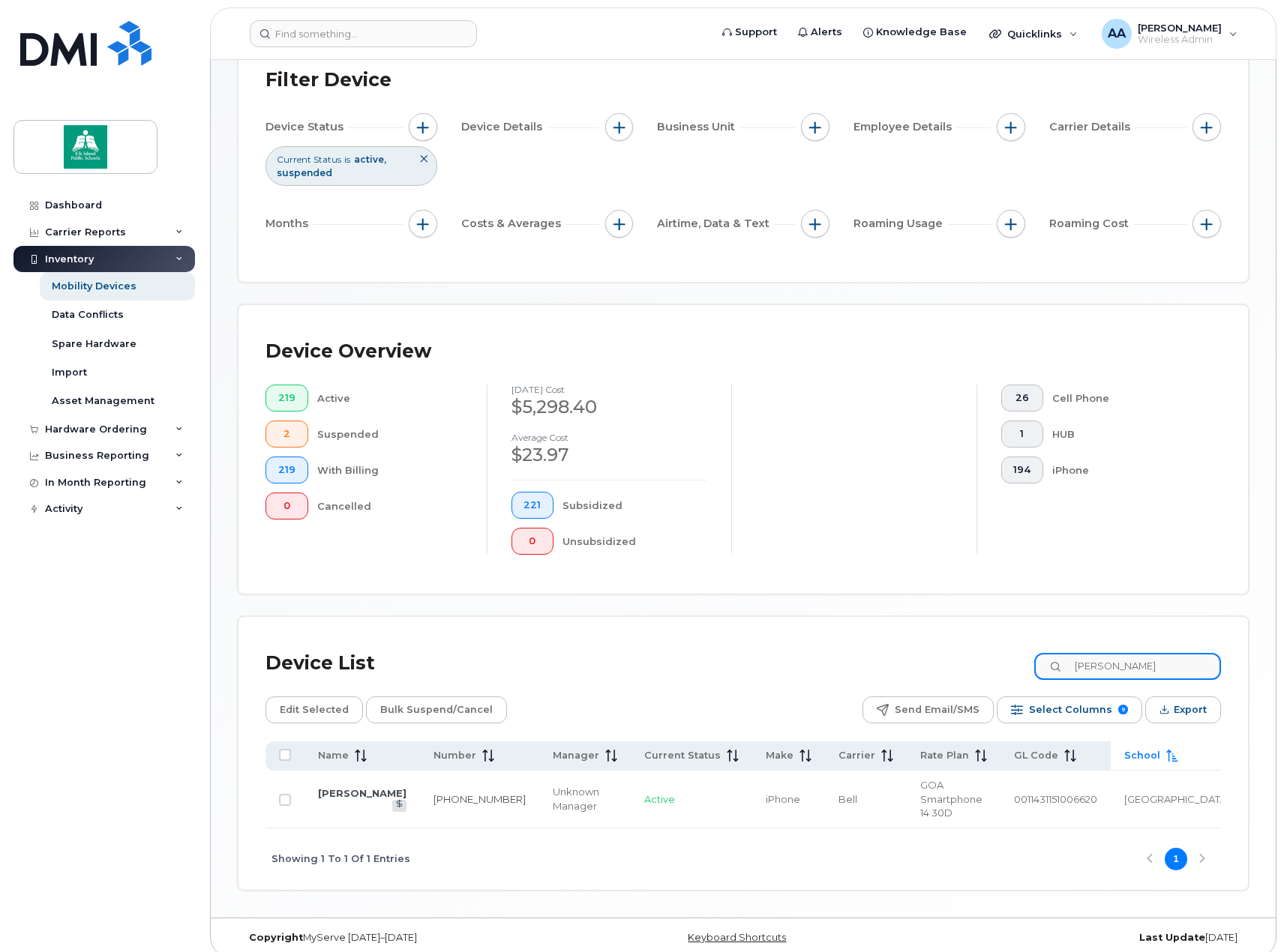
drag, startPoint x: 1129, startPoint y: 669, endPoint x: 1048, endPoint y: 664, distance: 81.2
click at [1048, 664] on div "Device List [PERSON_NAME]" at bounding box center [743, 663] width 955 height 39
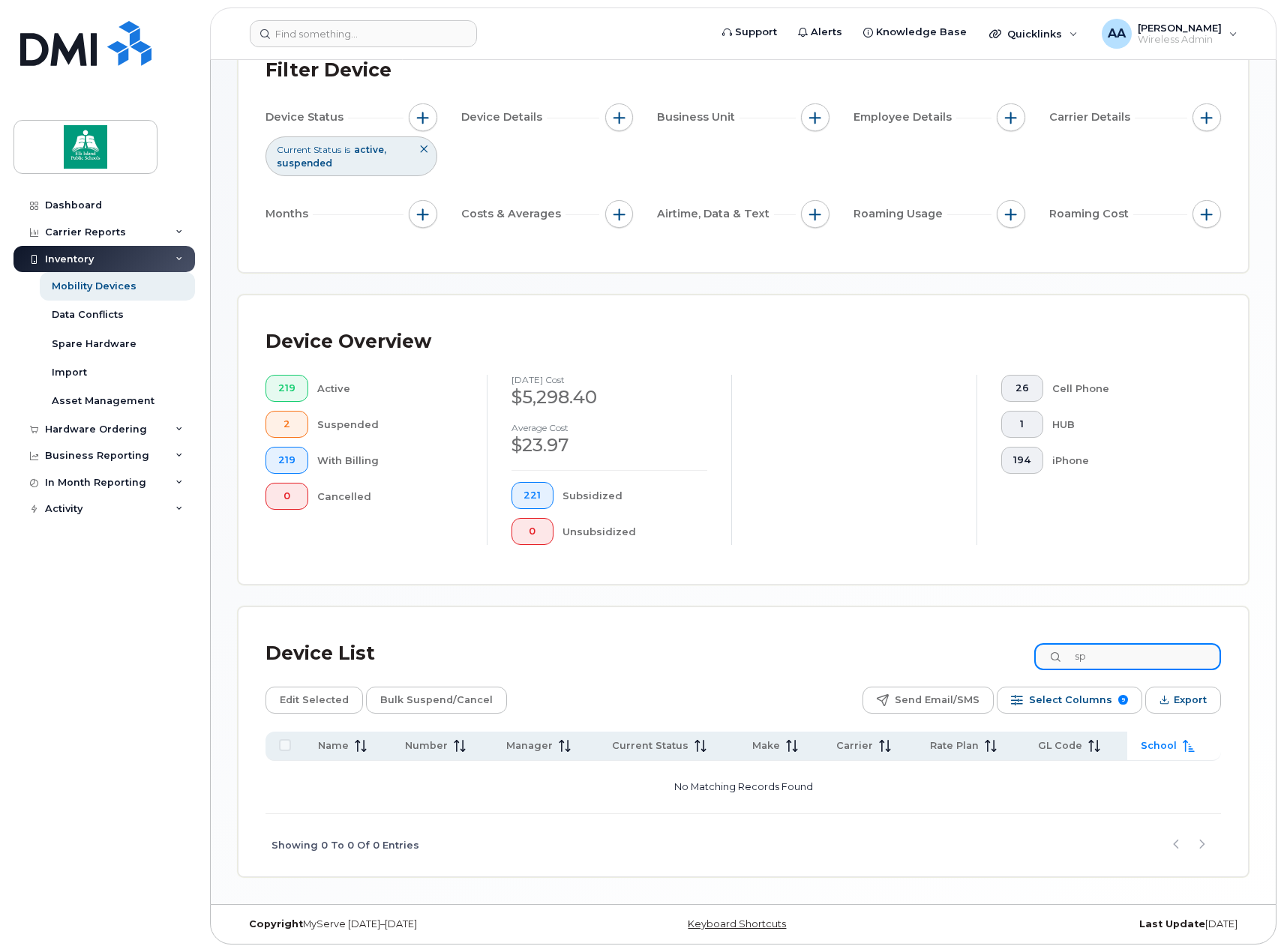
type input "s"
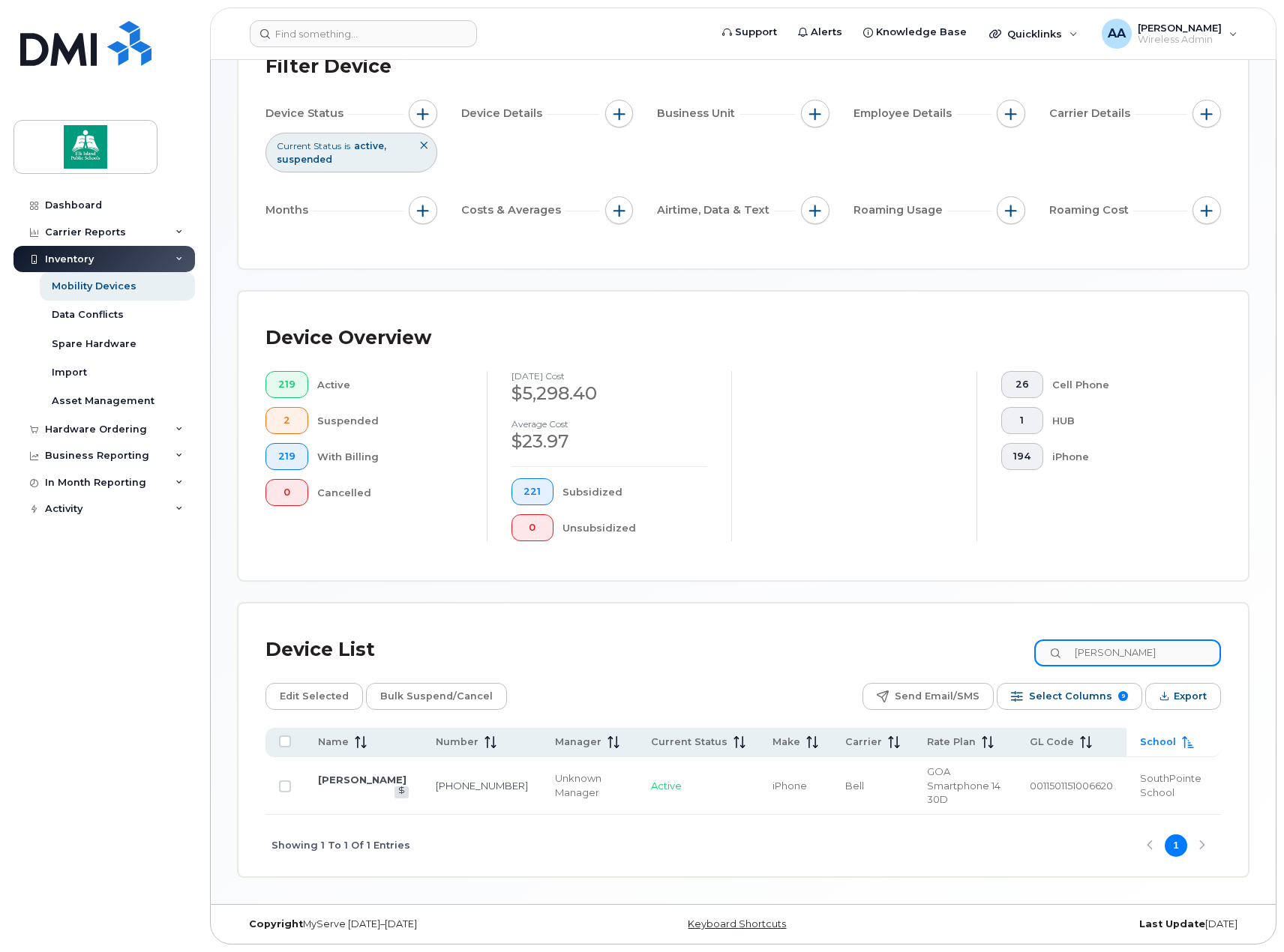
scroll to position [108, 0]
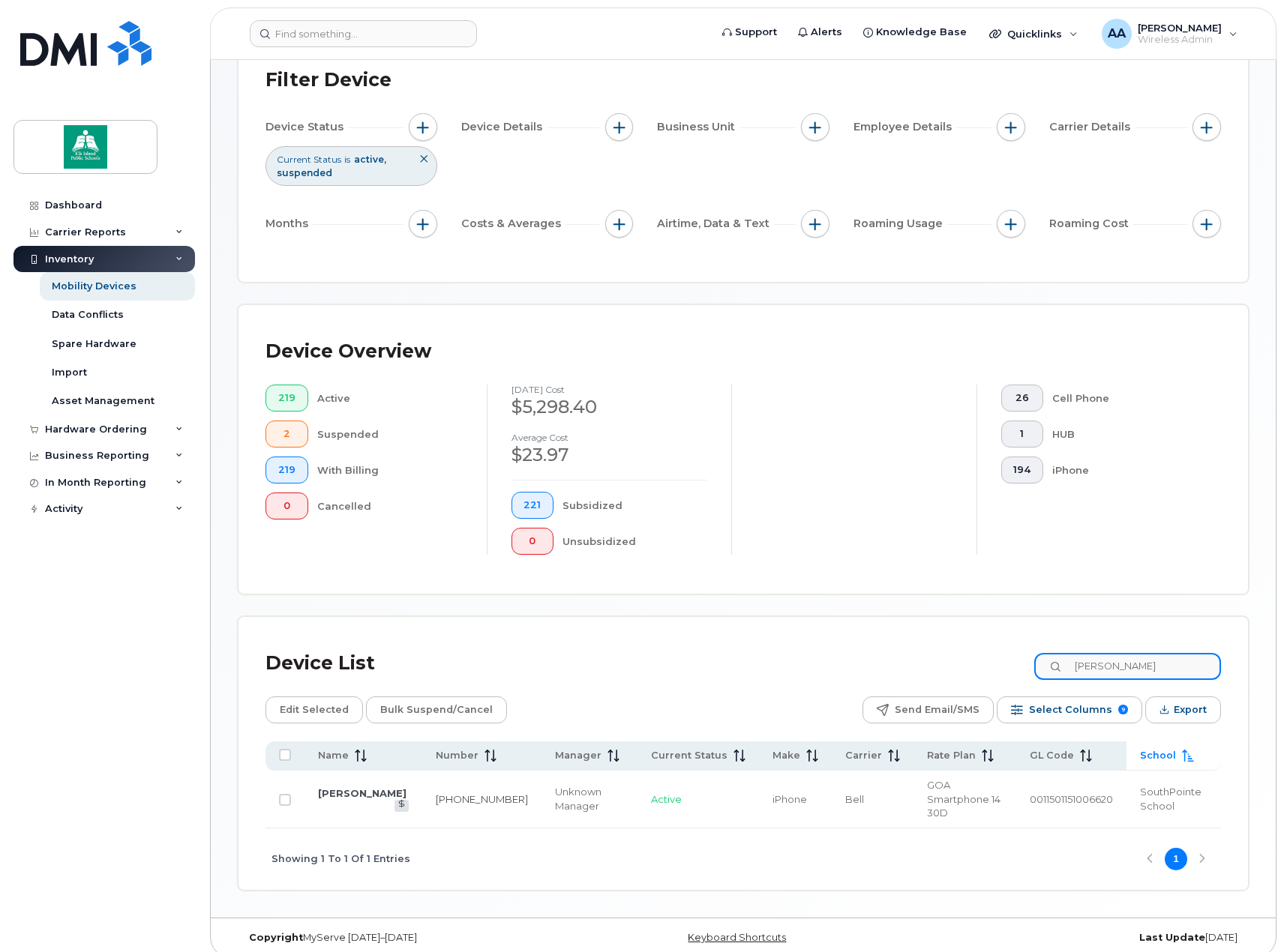
drag, startPoint x: 1138, startPoint y: 659, endPoint x: 1017, endPoint y: 661, distance: 121.0
click at [1017, 661] on div "Device List [PERSON_NAME]" at bounding box center [743, 663] width 955 height 39
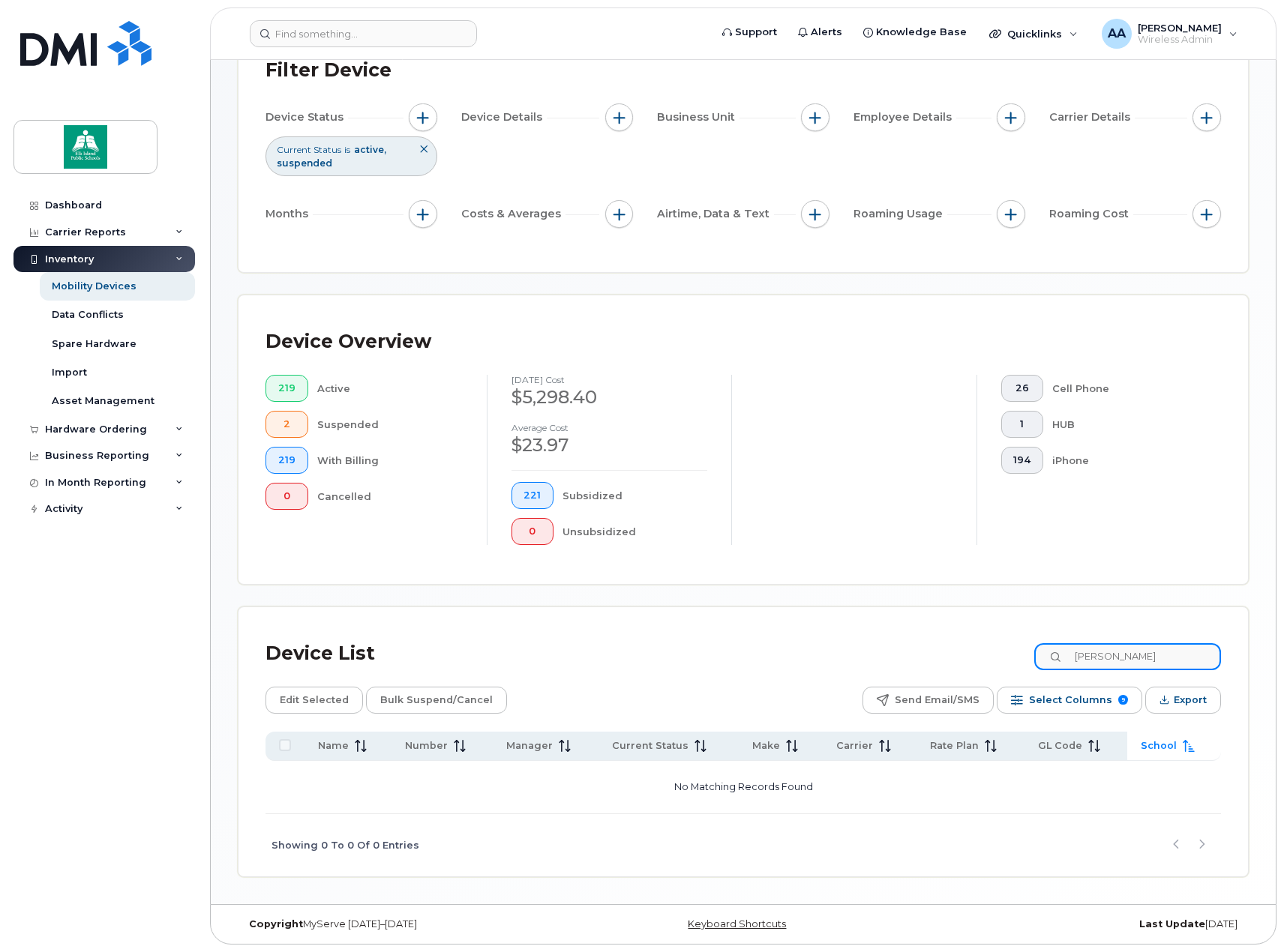
scroll to position [237, 0]
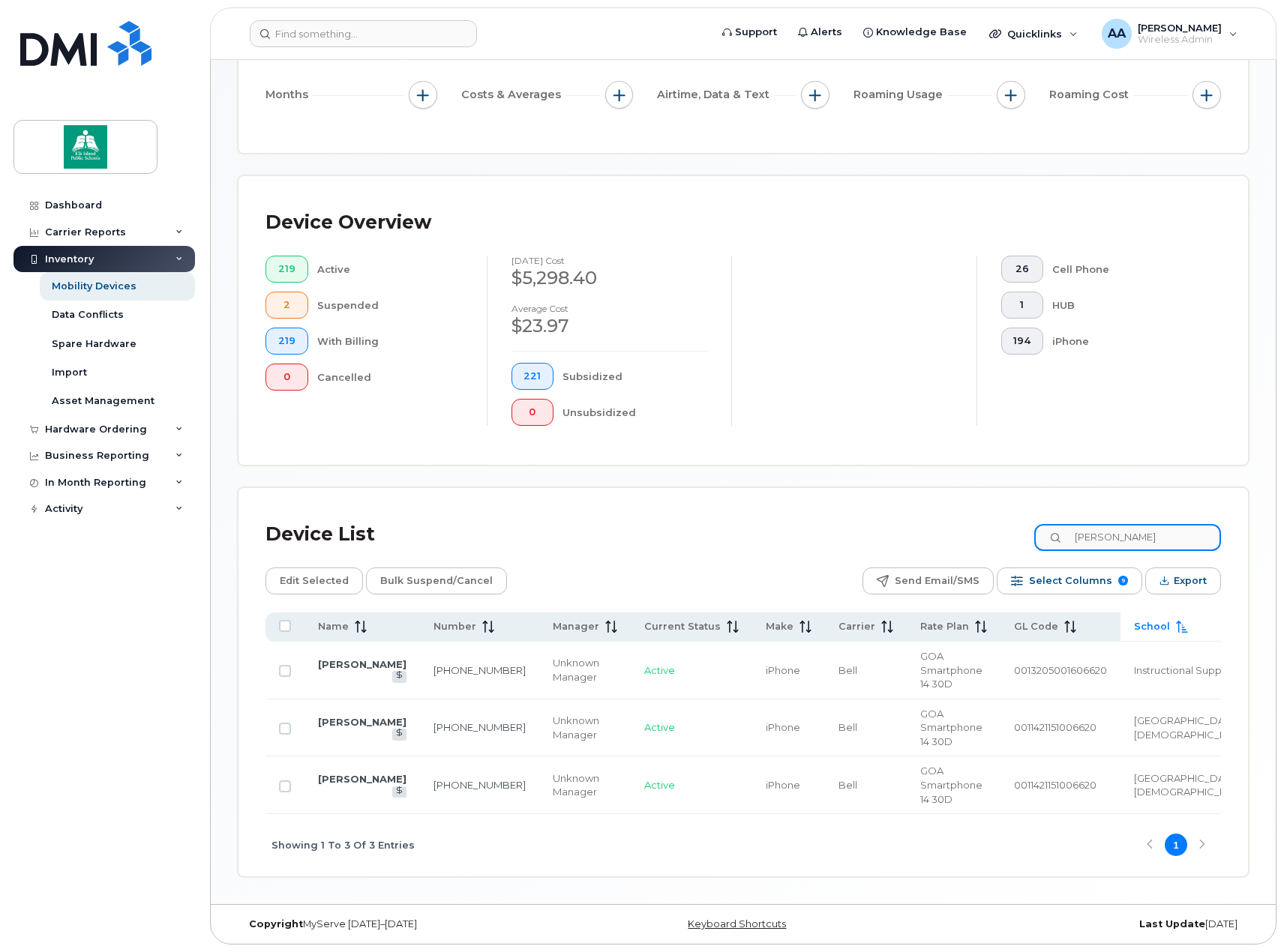
drag, startPoint x: 1128, startPoint y: 530, endPoint x: 998, endPoint y: 529, distance: 130.0
click at [998, 529] on div "Device List [PERSON_NAME]" at bounding box center [743, 534] width 955 height 39
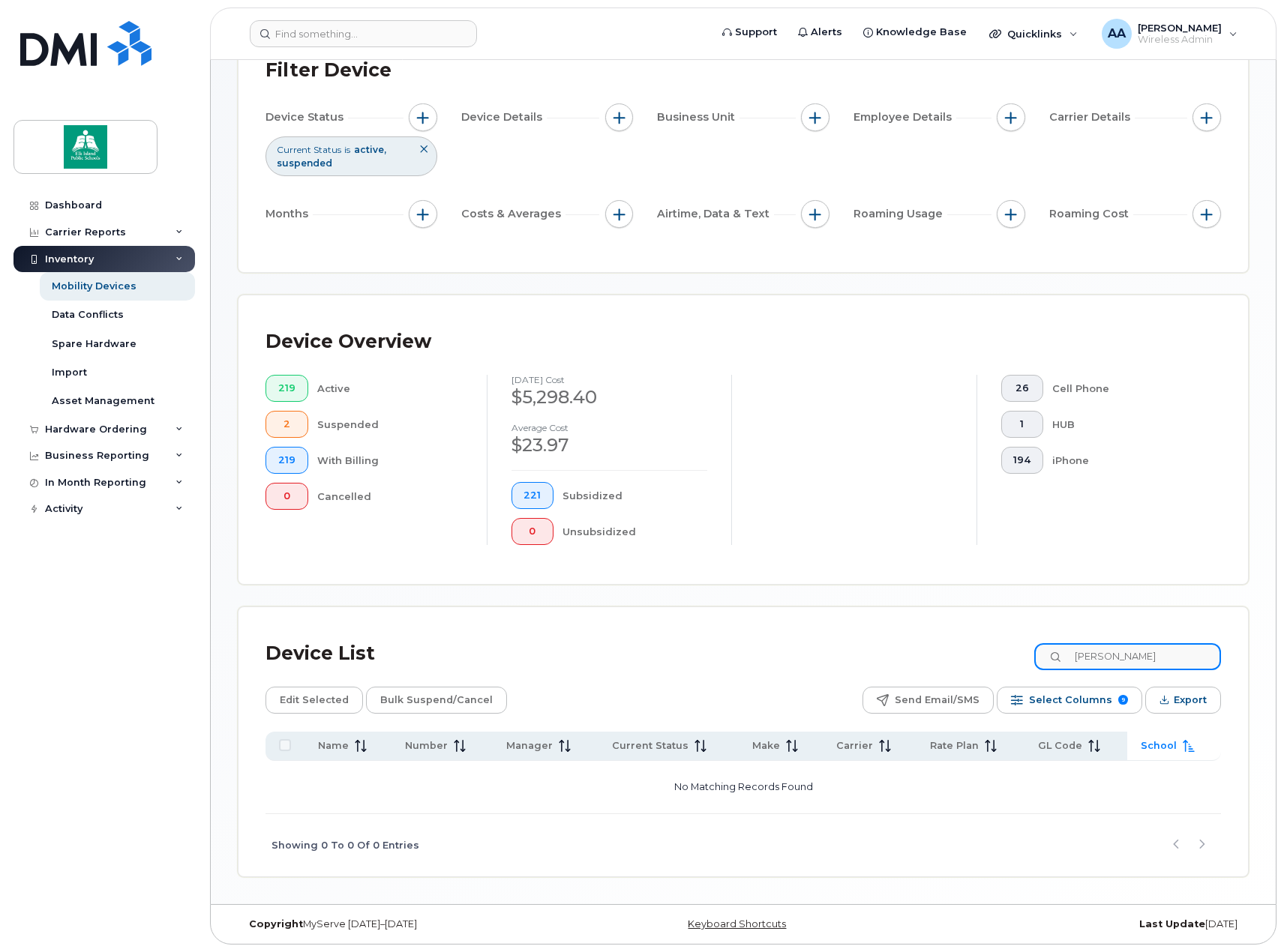
scroll to position [108, 0]
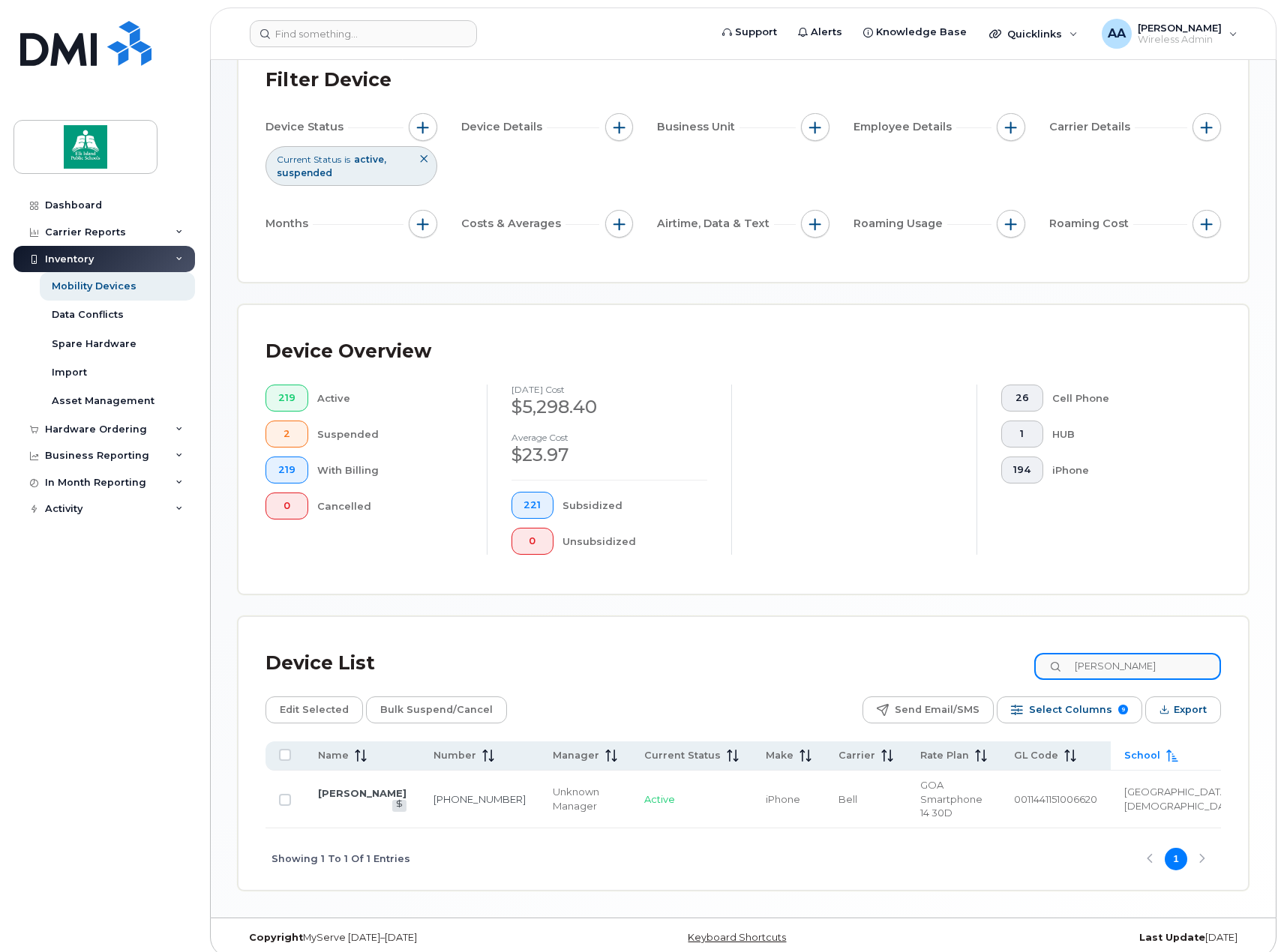
drag, startPoint x: 1159, startPoint y: 668, endPoint x: 1037, endPoint y: 663, distance: 122.1
click at [1037, 663] on div "Device List [PERSON_NAME]" at bounding box center [743, 663] width 955 height 39
drag, startPoint x: 1133, startPoint y: 663, endPoint x: 1037, endPoint y: 654, distance: 96.4
click at [1037, 654] on div "Device List [PERSON_NAME]" at bounding box center [743, 663] width 955 height 39
drag, startPoint x: 1119, startPoint y: 668, endPoint x: 1054, endPoint y: 662, distance: 65.3
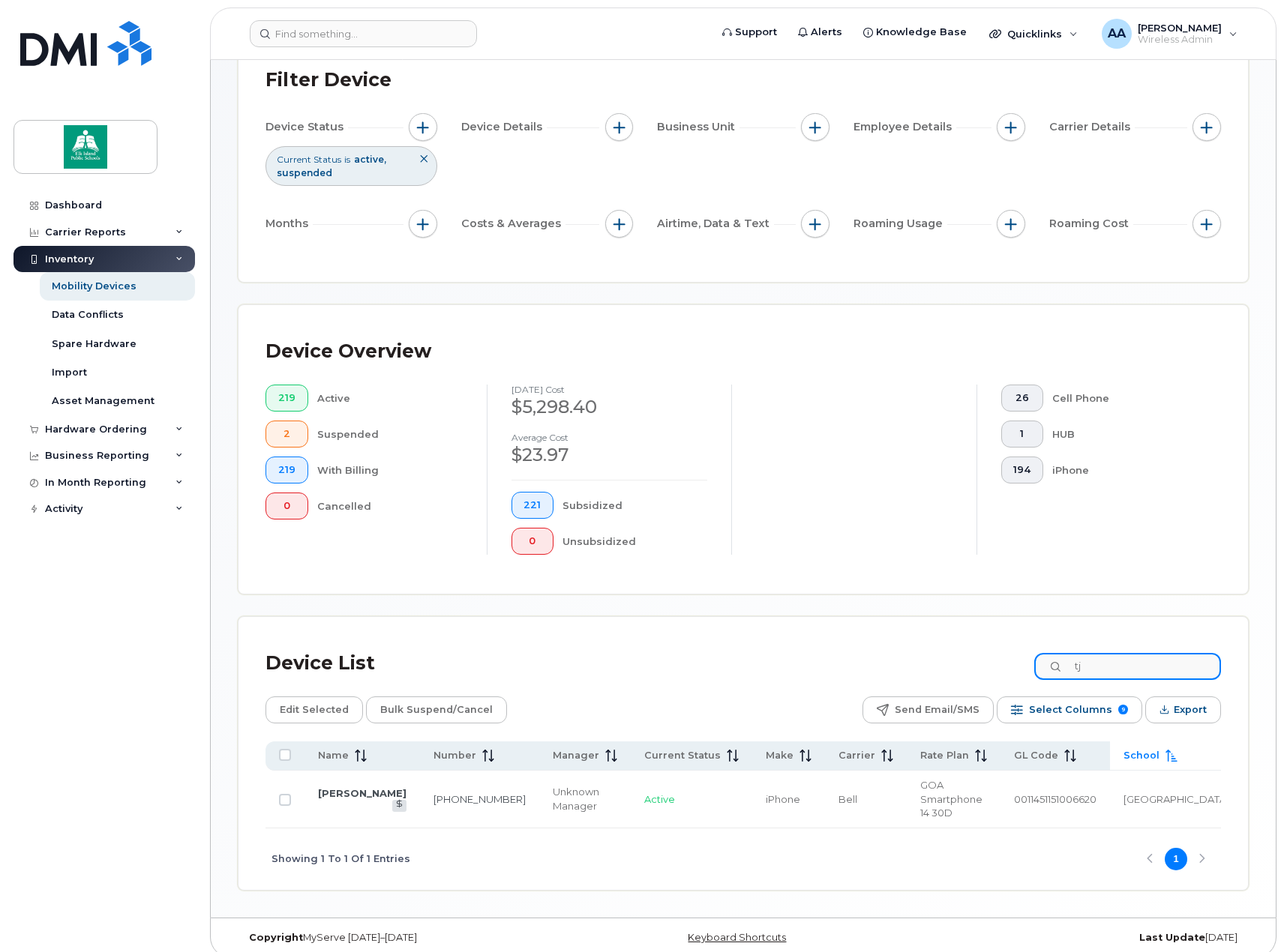
click at [1054, 662] on input "tj" at bounding box center [1127, 666] width 187 height 27
drag, startPoint x: 1153, startPoint y: 665, endPoint x: 1049, endPoint y: 665, distance: 104.0
click at [1049, 665] on input "[PERSON_NAME]" at bounding box center [1127, 666] width 187 height 27
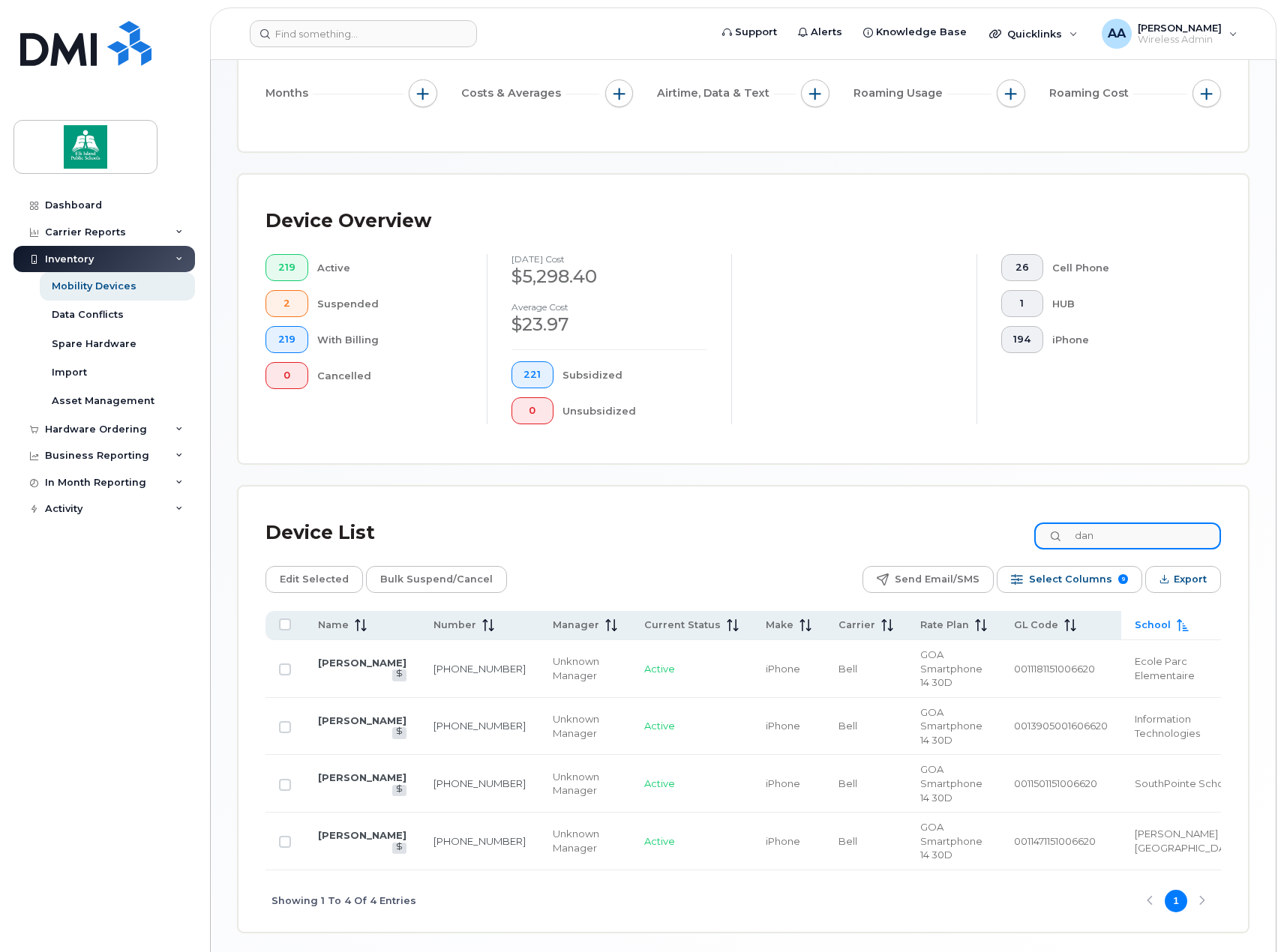
drag, startPoint x: 1122, startPoint y: 536, endPoint x: 1055, endPoint y: 538, distance: 67.0
click at [1055, 538] on input "dan" at bounding box center [1127, 536] width 187 height 27
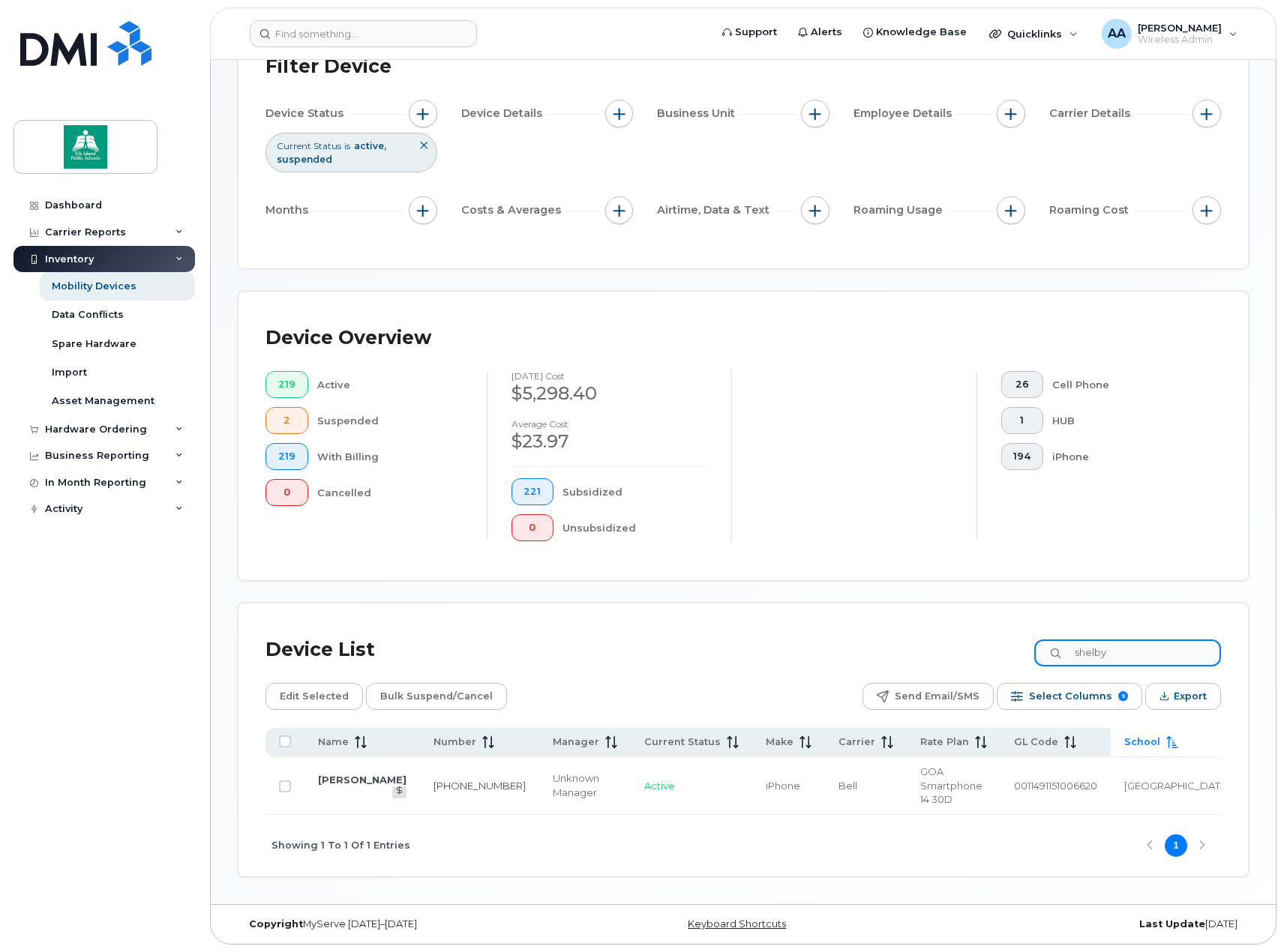
scroll to position [108, 0]
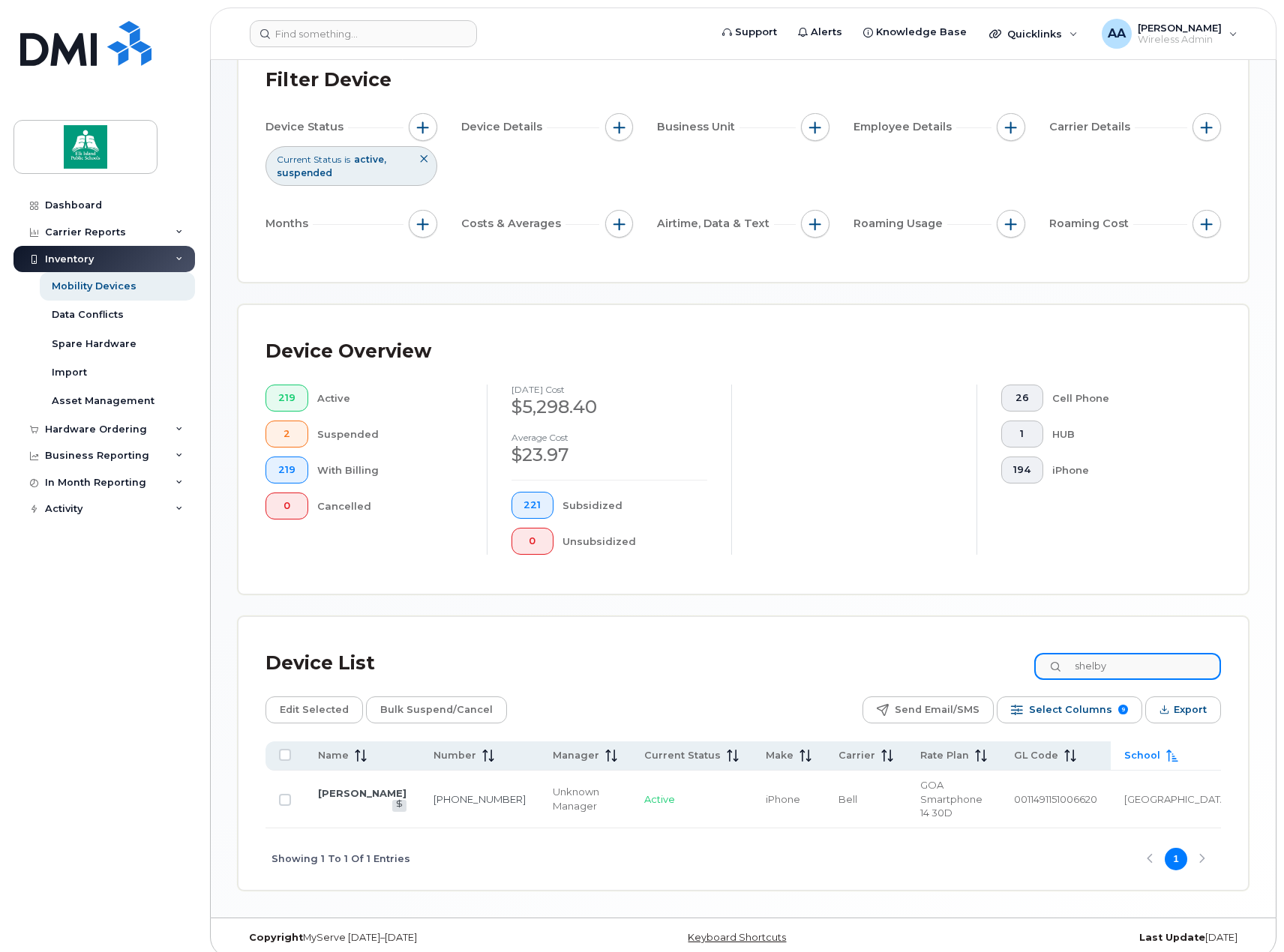
drag, startPoint x: 1130, startPoint y: 665, endPoint x: 1035, endPoint y: 666, distance: 95.0
click at [1035, 666] on div "Device List [PERSON_NAME]" at bounding box center [743, 663] width 955 height 39
click at [1108, 662] on input "keri" at bounding box center [1127, 666] width 187 height 27
type input "[PERSON_NAME]"
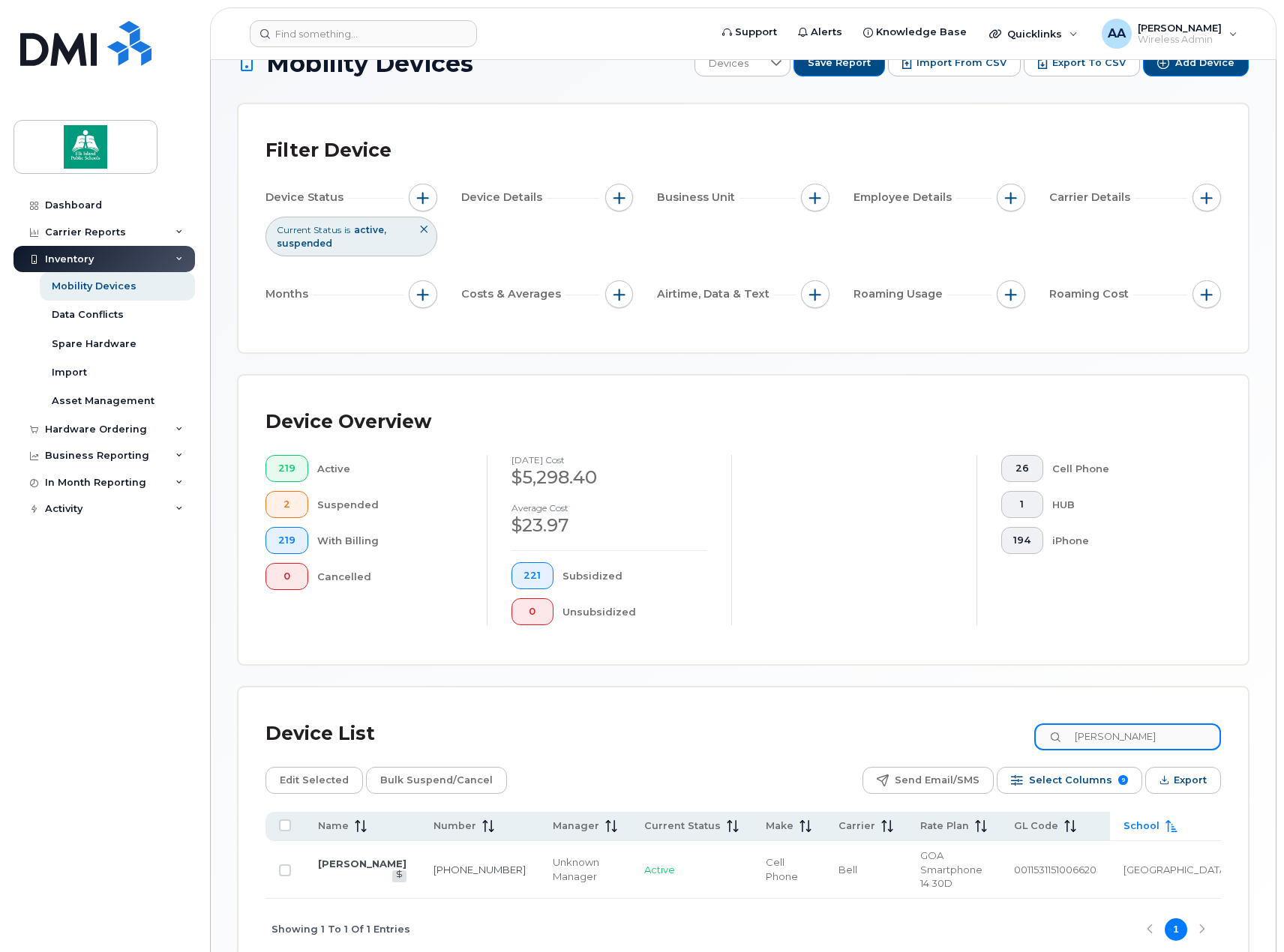
scroll to position [33, 0]
